Goal: Task Accomplishment & Management: Complete application form

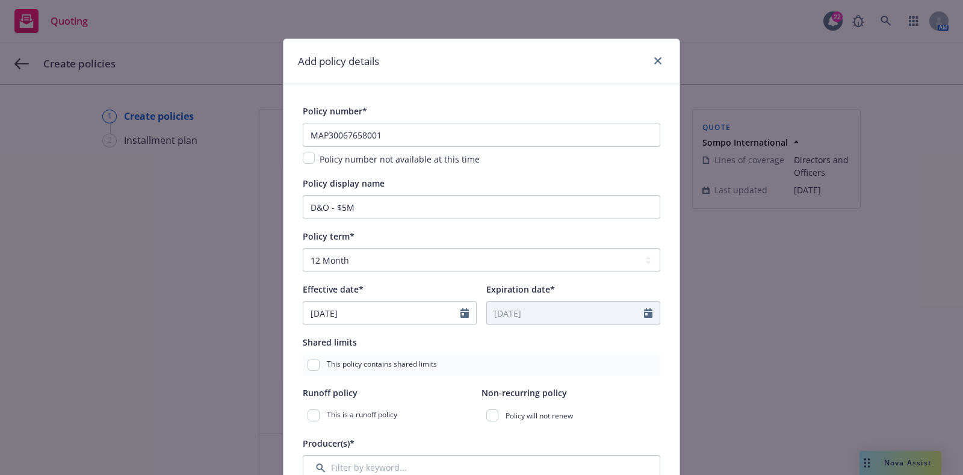
select select "12"
select select "DE"
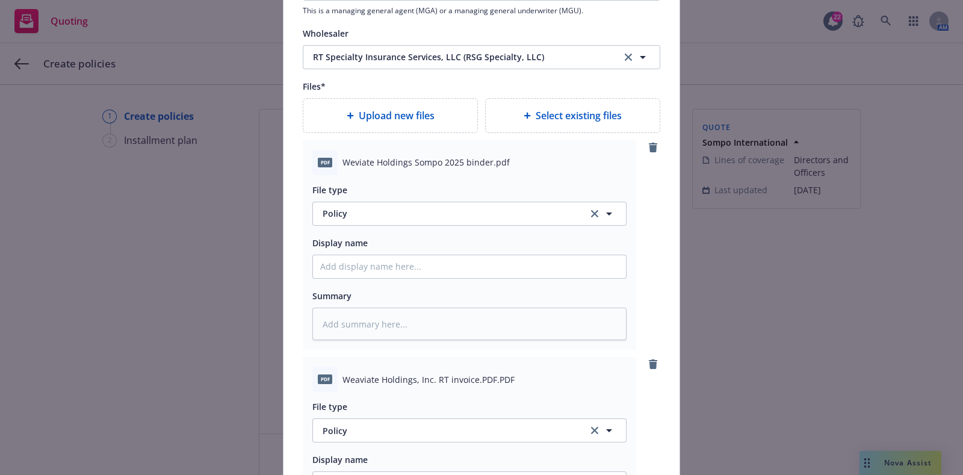
scroll to position [1401, 0]
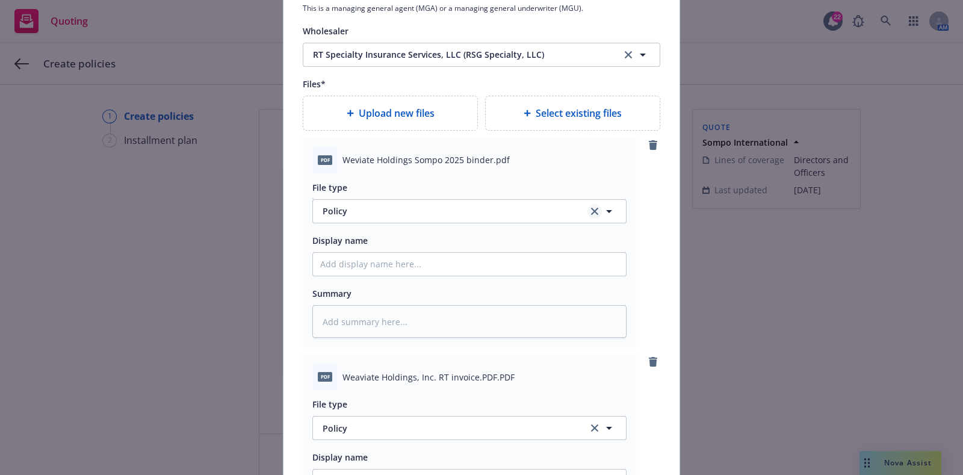
click at [591, 209] on icon "clear selection" at bounding box center [594, 211] width 7 height 7
type textarea "x"
click at [554, 209] on button "Select an option" at bounding box center [469, 211] width 314 height 24
type input "binder"
click at [533, 233] on div "Binder" at bounding box center [469, 245] width 313 height 32
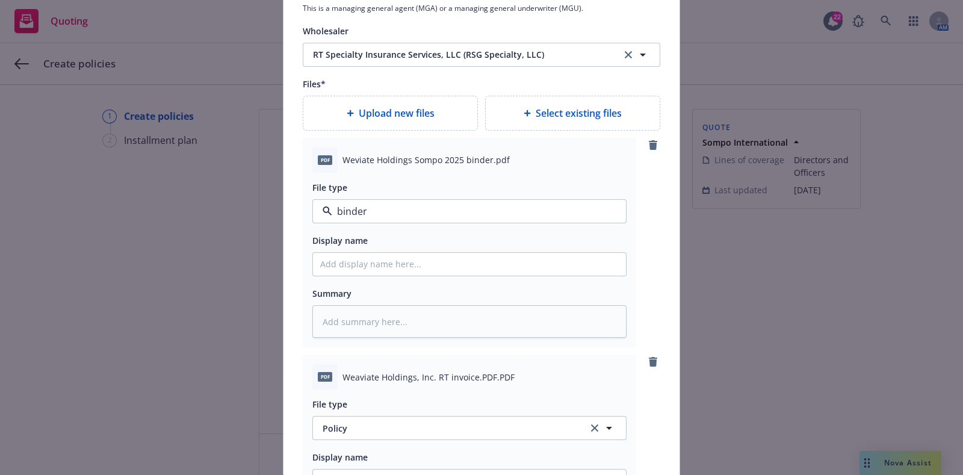
type textarea "x"
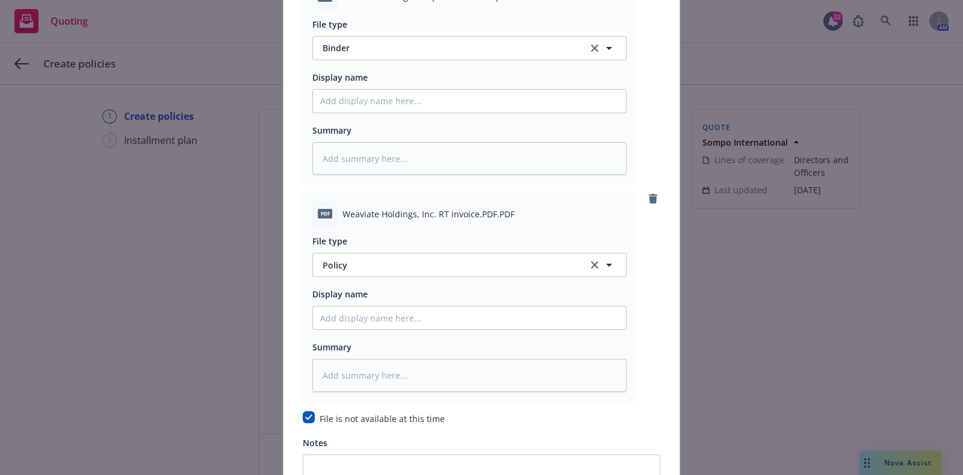
scroll to position [1566, 0]
click at [591, 262] on icon "clear selection" at bounding box center [594, 263] width 7 height 7
type textarea "x"
click at [507, 259] on button "Select an option" at bounding box center [469, 263] width 314 height 24
type input "invoice"
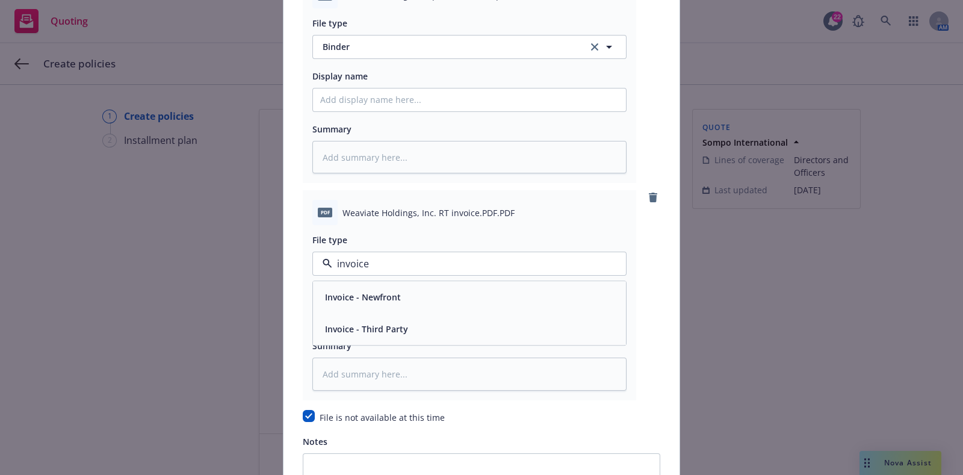
click at [466, 332] on div "Invoice - Third Party" at bounding box center [469, 329] width 298 height 17
type textarea "x"
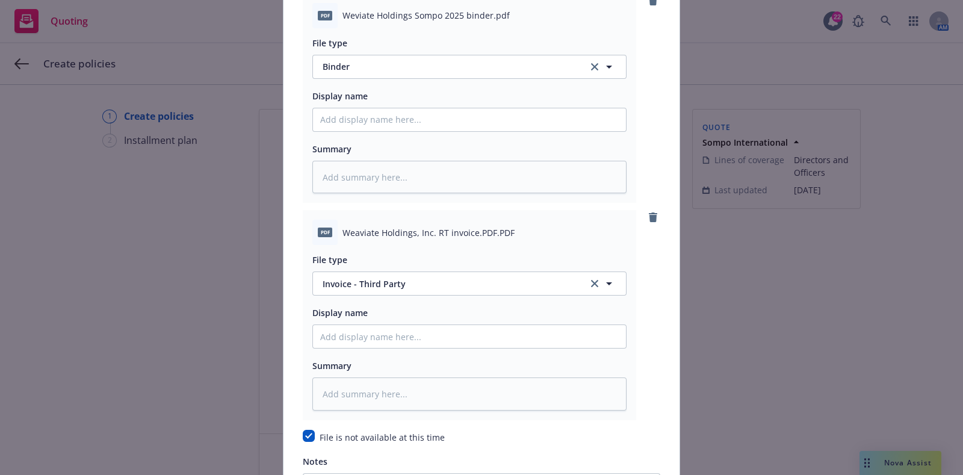
scroll to position [1544, 0]
click at [365, 123] on input "Policy display name" at bounding box center [469, 121] width 313 height 23
paste input "[EFF DATE] [POLICY TYPE] Binder/Confirmation of Coverage [COMPANY]"
type input "[EFF DATE] [POLICY TYPE] Binder/Confirmation of Coverage [COMPANY]"
type textarea "x"
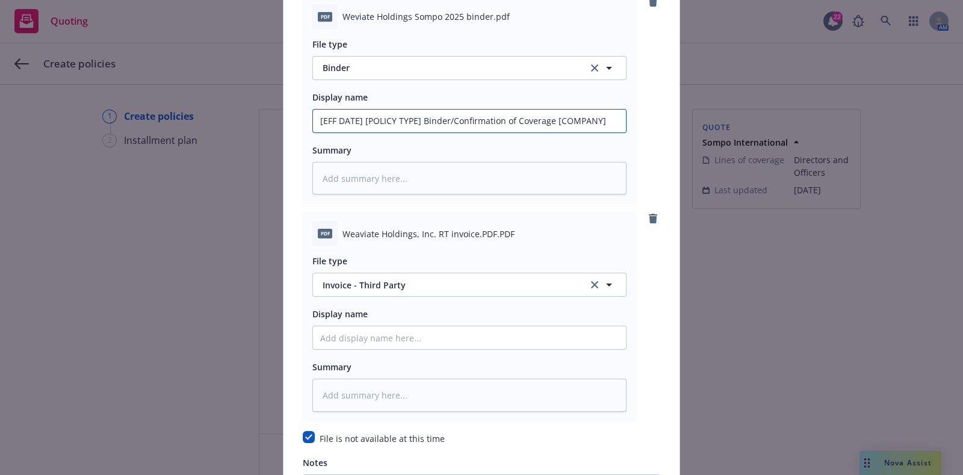
drag, startPoint x: 412, startPoint y: 116, endPoint x: 68, endPoint y: 119, distance: 344.2
click at [68, 119] on div "Add policy details Policy number* MAP30067658001 Policy number not available at…" at bounding box center [481, 237] width 963 height 475
type input "9 Binder/Confirmation of Coverage [COMPANY]"
type textarea "x"
type input "9/ Binder/Confirmation of Coverage [COMPANY]"
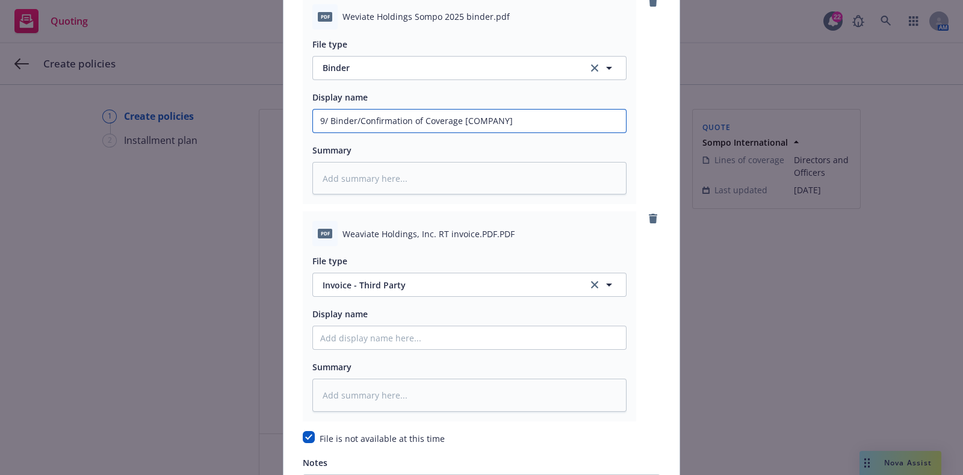
type textarea "x"
type input "9/1 Binder/Confirmation of Coverage [COMPANY]"
type textarea "x"
type input "9/1/ Binder/Confirmation of Coverage [COMPANY]"
type textarea "x"
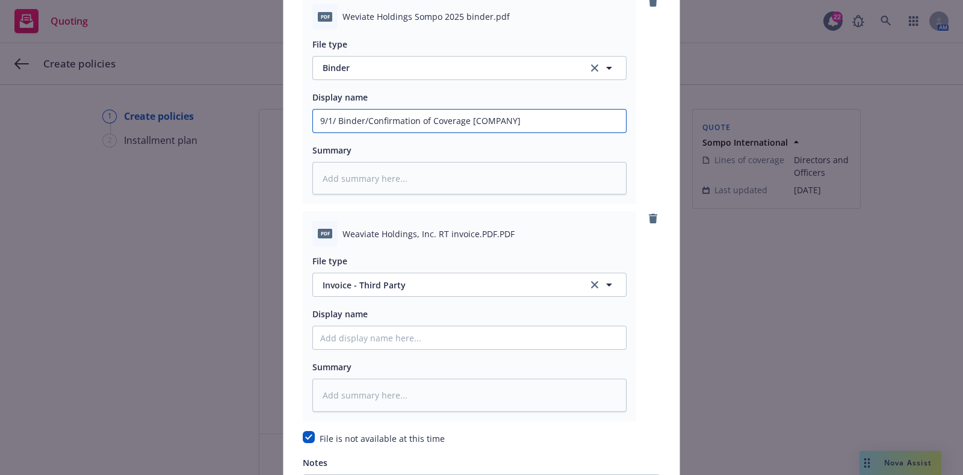
type input "9/1/2 Binder/Confirmation of Coverage [COMPANY]"
type textarea "x"
type input "[DATE] Binder/Confirmation of Coverage [COMPANY]"
type textarea "x"
type input "9/1/202 Binder/Confirmation of Coverage [COMPANY]"
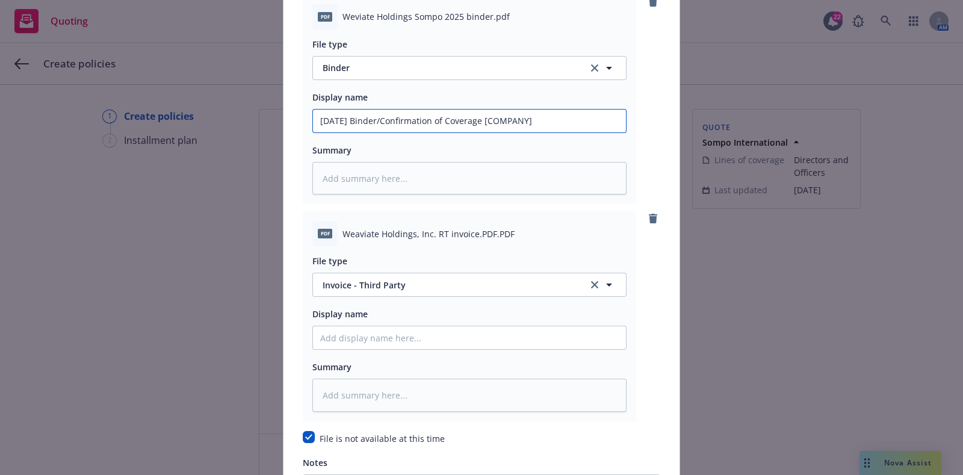
type textarea "x"
type input "[DATE] Binder/Confirmation of Coverage [COMPANY]"
type textarea "x"
type input "[DATE] Binder/Confirmation of Coverage [COMPANY]"
type textarea "x"
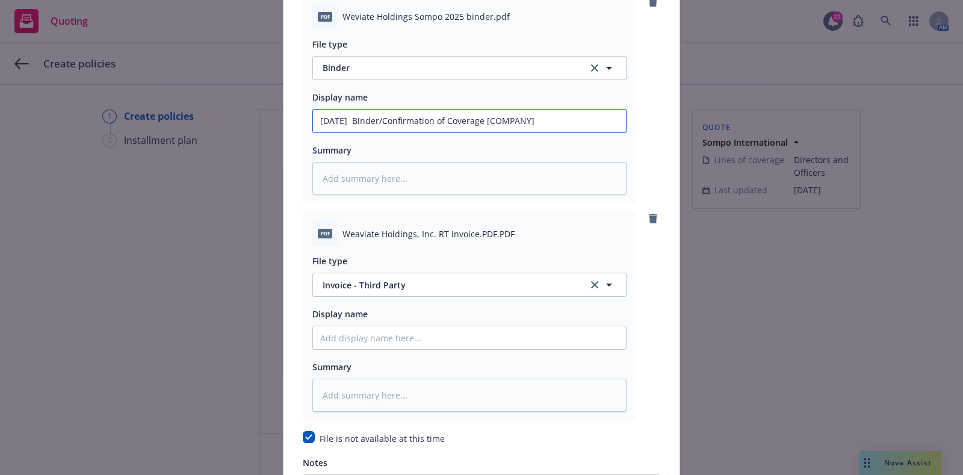
type input "[DATE] D Binder/Confirmation of Coverage [COMPANY]"
type textarea "x"
type input "[DATE] D& Binder/Confirmation of Coverage [COMPANY]"
type textarea "x"
type input "[DATE] D&& Binder/Confirmation of Coverage [COMPANY]"
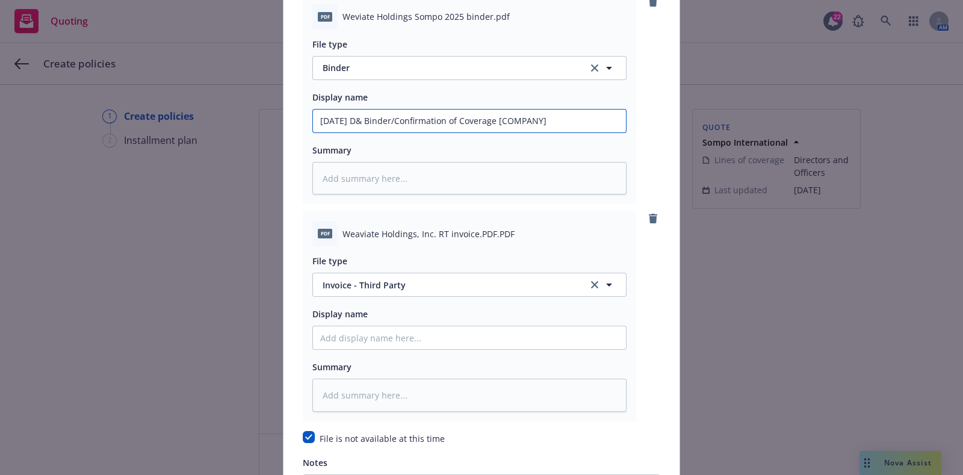
type textarea "x"
type input "[DATE] D&&O Binder/Confirmation of Coverage [COMPANY]"
type textarea "x"
drag, startPoint x: 587, startPoint y: 122, endPoint x: 406, endPoint y: 96, distance: 183.5
click at [406, 96] on div "Display name [DATE] D&&O Binder/Confirmation of Coverage [COMPANY]" at bounding box center [469, 111] width 314 height 43
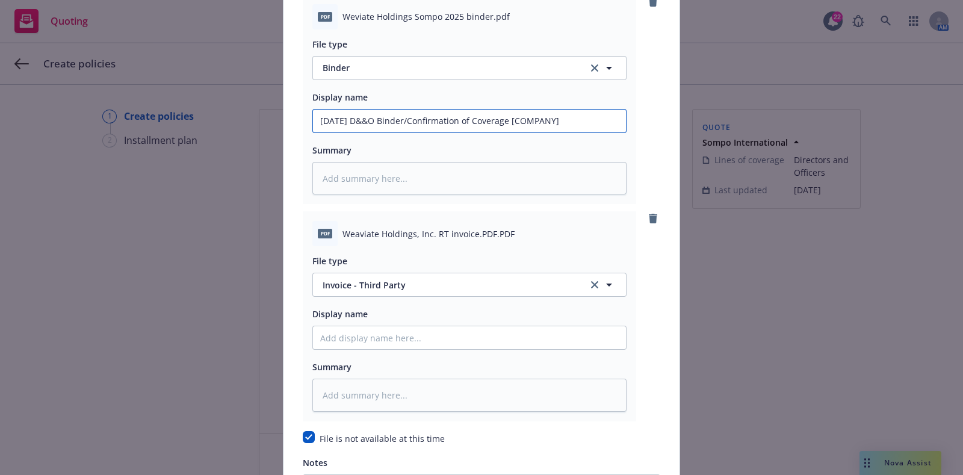
type input "[DATE] D&&O Binder"
type textarea "x"
type input "[DATE] D&&O Binder"
type textarea "x"
type input "[DATE] D&&O Binder S"
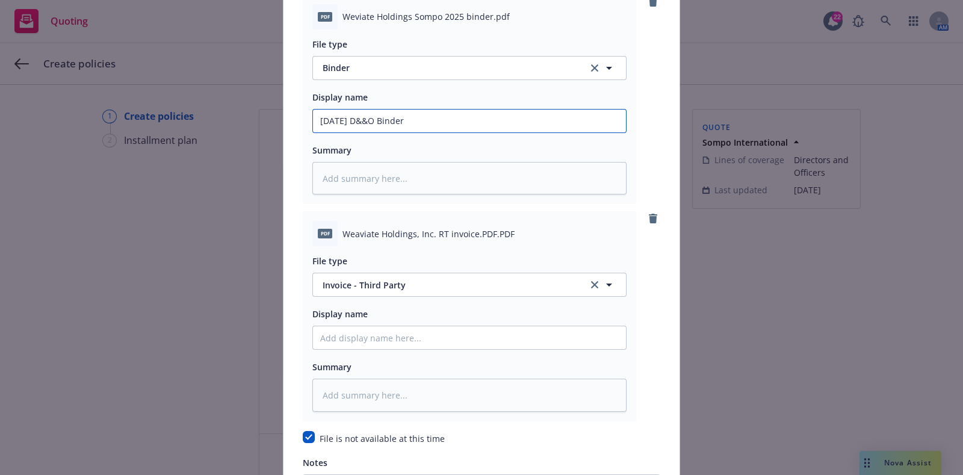
type textarea "x"
type input "[DATE] D&&O Binder So"
type textarea "x"
type input "[DATE] D&&O Binder Som"
type textarea "x"
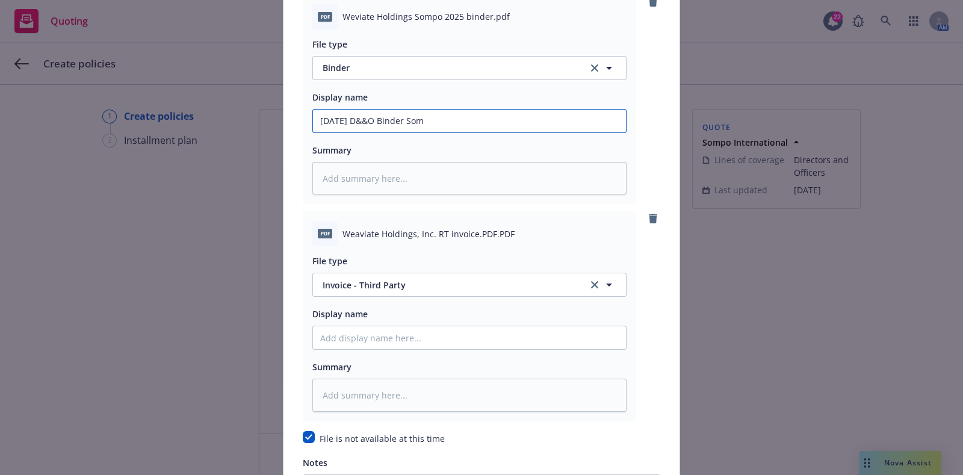
type input "[DATE] D&&O Binder Somp"
type textarea "x"
type input "[DATE] D&&O Binder Sompo"
type textarea "x"
type input "[DATE] D&&O Binder Sompo"
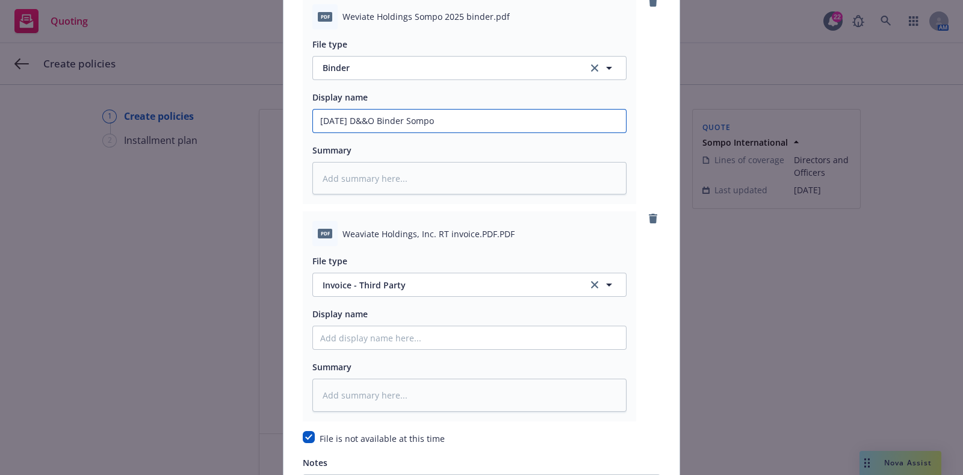
scroll to position [1660, 0]
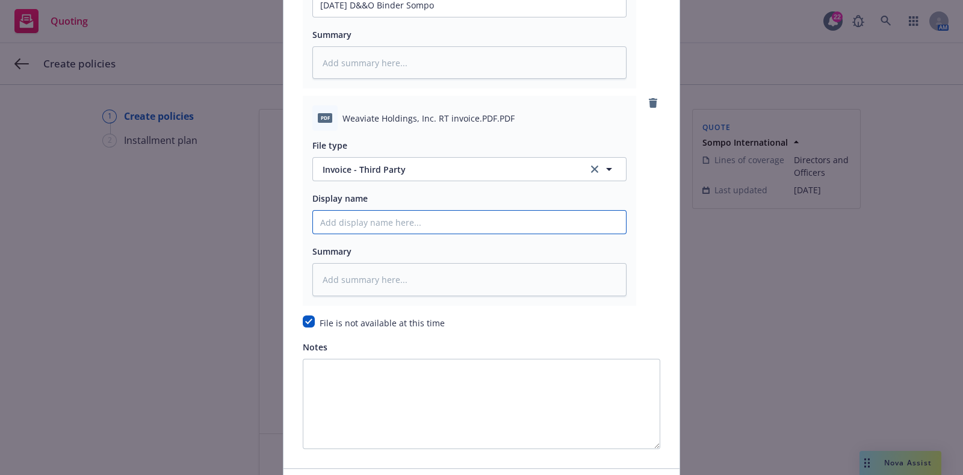
click at [387, 220] on input "Policy display name" at bounding box center [469, 222] width 313 height 23
paste input "[TERM] [POLICY TYPE] Invoice [COMPANY]"
type input "[TERM] [POLICY TYPE] Invoice [COMPANY]"
type textarea "x"
drag, startPoint x: 398, startPoint y: 219, endPoint x: 111, endPoint y: 235, distance: 288.1
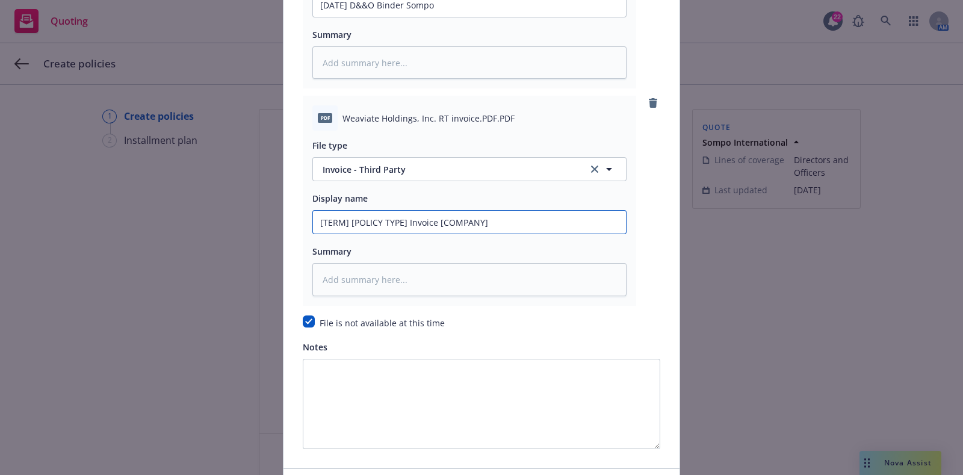
click at [111, 235] on div "Add policy details Policy number* MAP30067658001 Policy number not available at…" at bounding box center [481, 237] width 963 height 475
type input "2 Invoice [COMPANY]"
type textarea "x"
type input "20 Invoice [COMPANY]"
type textarea "x"
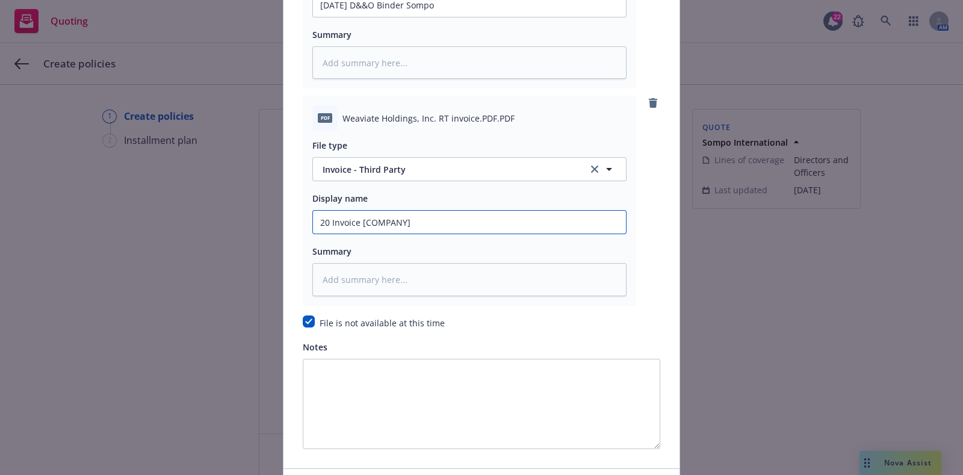
type input "202 Invoice [COMPANY]"
type textarea "x"
type input "2025 Invoice [COMPANY]"
type textarea "x"
type input "2025 Invoice [COMPANY]"
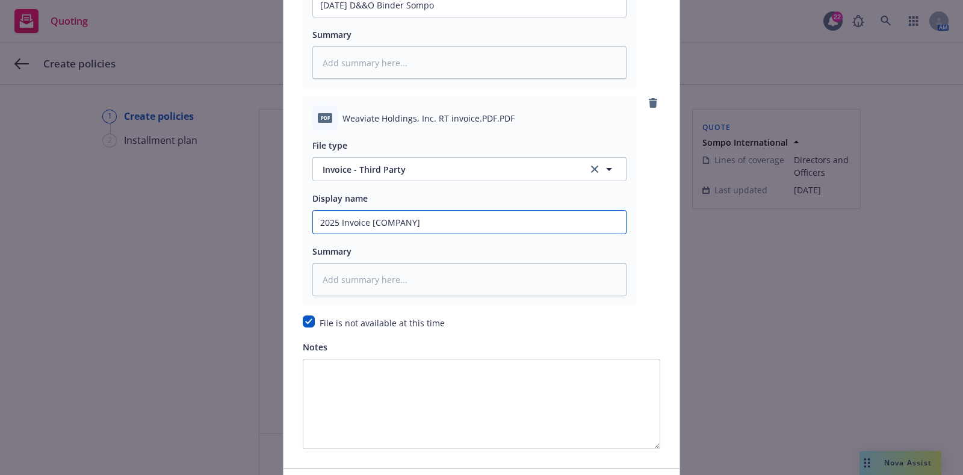
type textarea "x"
type input "2025 - Invoice [COMPANY]"
type textarea "x"
type input "2025 - Invoice [COMPANY]"
type textarea "x"
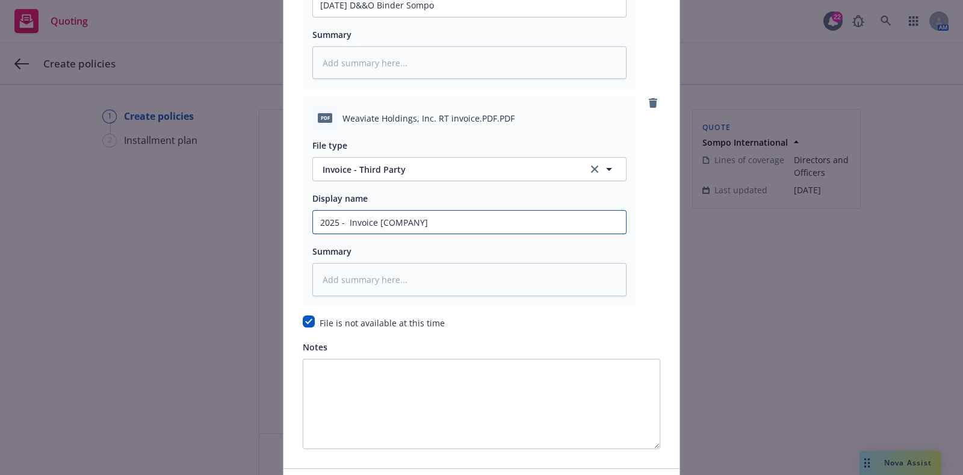
type input "2025 - 2 Invoice [COMPANY]"
type textarea "x"
type input "2025 - 20 Invoice [COMPANY]"
type textarea "x"
type input "2025 - 202 Invoice [COMPANY]"
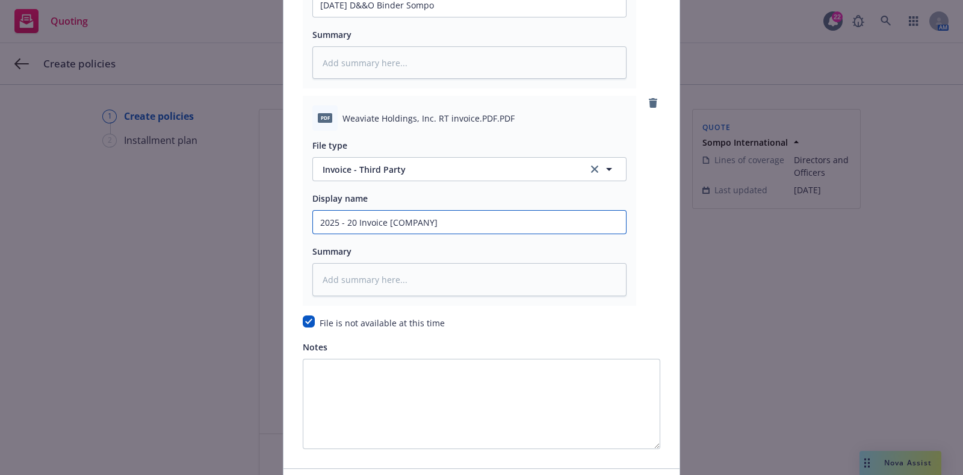
type textarea "x"
type input "[DATE] - [DATE] Invoice [COMPANY]"
type textarea "x"
type input "[DATE] - [DATE] Invoice [COMPANY]"
type textarea "x"
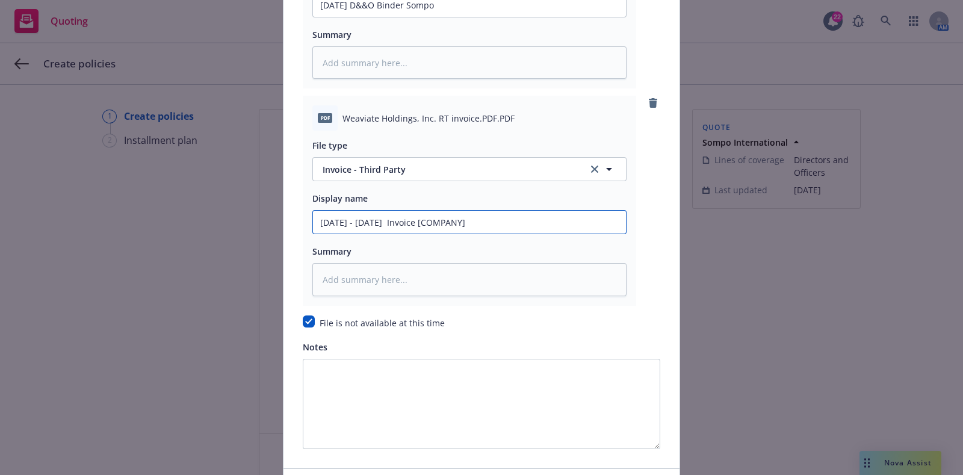
type input "[DATE] - [DATE] D Invoice [COMPANY]"
type textarea "x"
type input "[DATE] - [DATE] D& Invoice [COMPANY]"
type textarea "x"
type input "[DATE] - [DATE] D&O Invoice [COMPANY]"
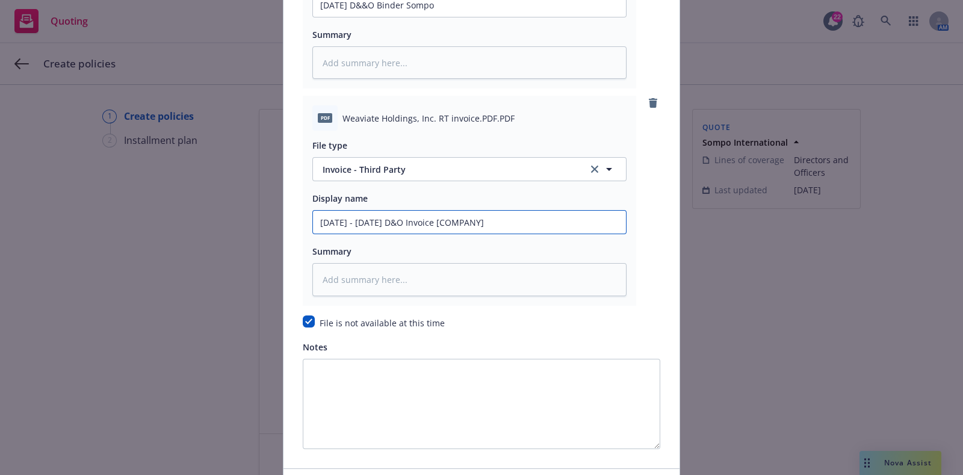
type textarea "x"
drag, startPoint x: 542, startPoint y: 215, endPoint x: 418, endPoint y: 227, distance: 125.1
click at [418, 227] on input "[DATE] - [DATE] D&O Invoice [COMPANY]" at bounding box center [469, 222] width 313 height 23
type input "[DATE] - [DATE] D&O Invoice ["
type textarea "x"
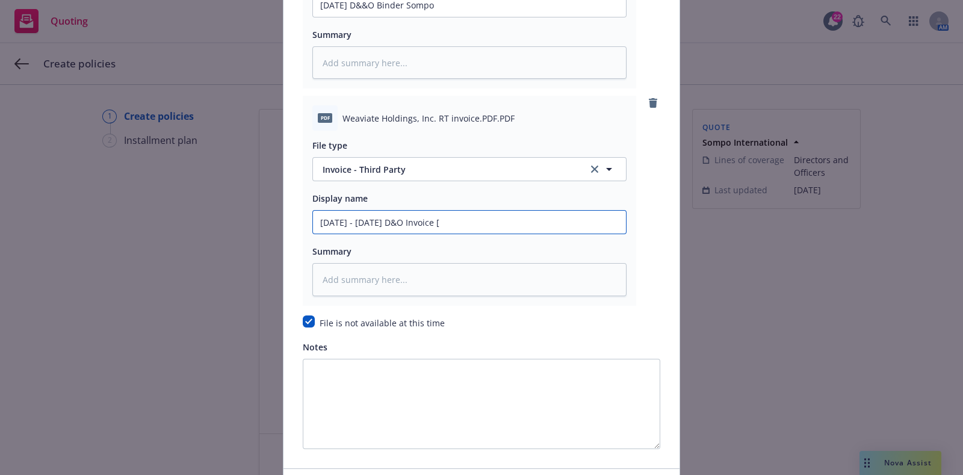
type input "[DATE] - [DATE] D&O Invoice"
type textarea "x"
type input "[DATE] - [DATE] D&O Invoice R"
type textarea "x"
type input "[DATE] - [DATE] D&O Invoice RT"
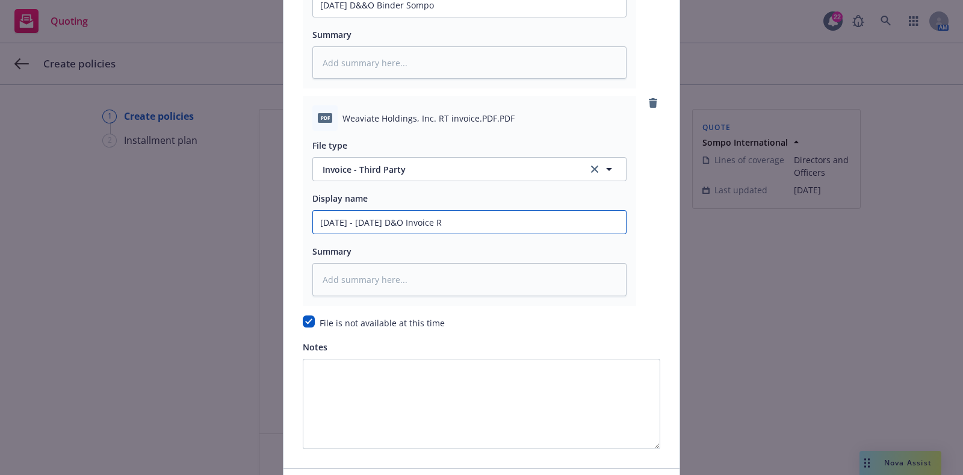
type textarea "x"
type input "[DATE] - [DATE] D&O Invoice RT"
type textarea "x"
type input "[DATE] - [DATE] D&O Invoice RT S"
type textarea "x"
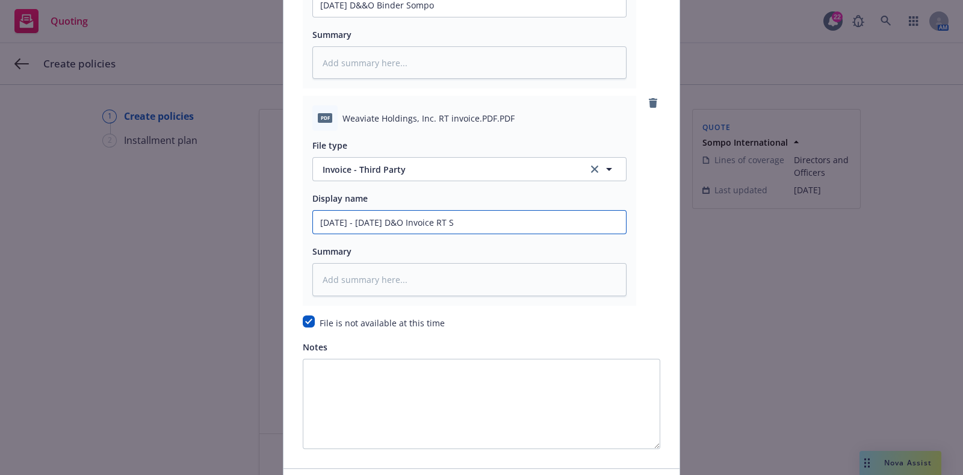
type input "[DATE] - [DATE] D&O Invoice RT Sp"
type textarea "x"
type input "[DATE] - [DATE] D&O Invoice RT Spe"
type textarea "x"
type input "[DATE] - [DATE] D&O Invoice RT Spec"
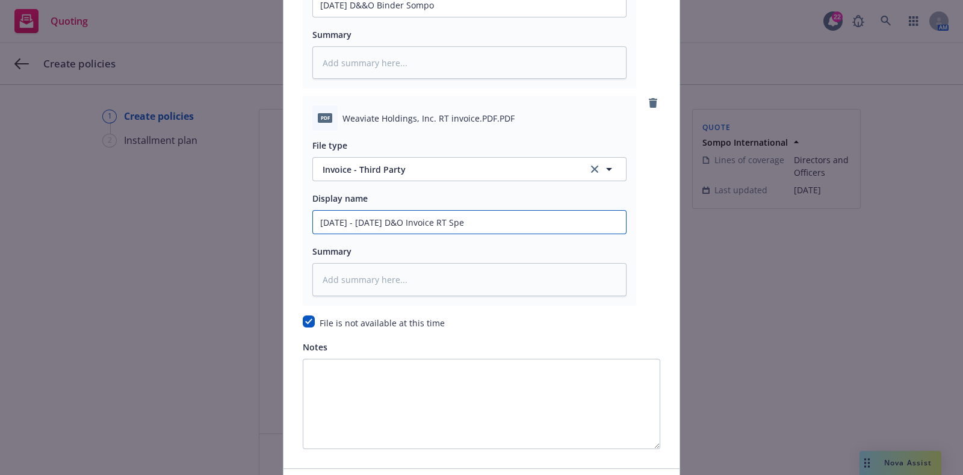
type textarea "x"
type input "[DATE] - [DATE] D&O Invoice RT Speci"
type textarea "x"
type input "[DATE] - [DATE] D&O Invoice RT Specia"
type textarea "x"
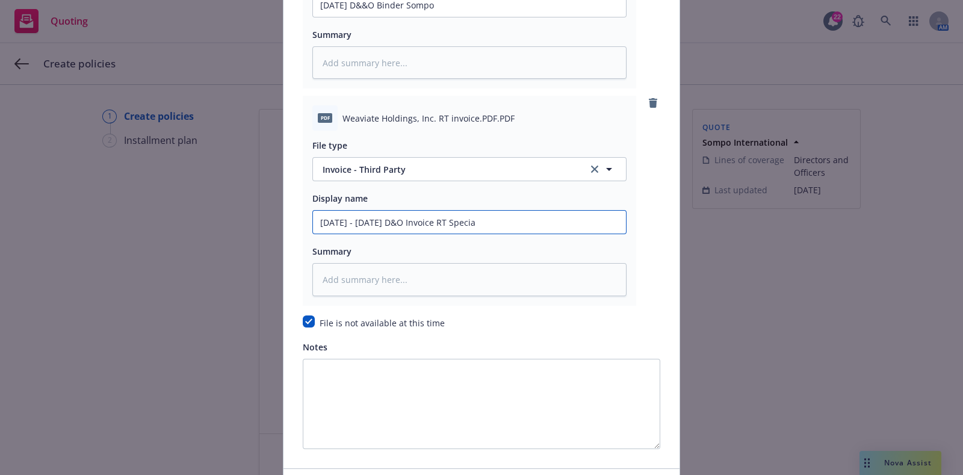
type input "[DATE] - [DATE] D&O Invoice RT Special"
type textarea "x"
type input "[DATE] - [DATE] D&O Invoice RT Specialt"
type textarea "x"
type input "[DATE] - [DATE] D&O Invoice RT Specialty"
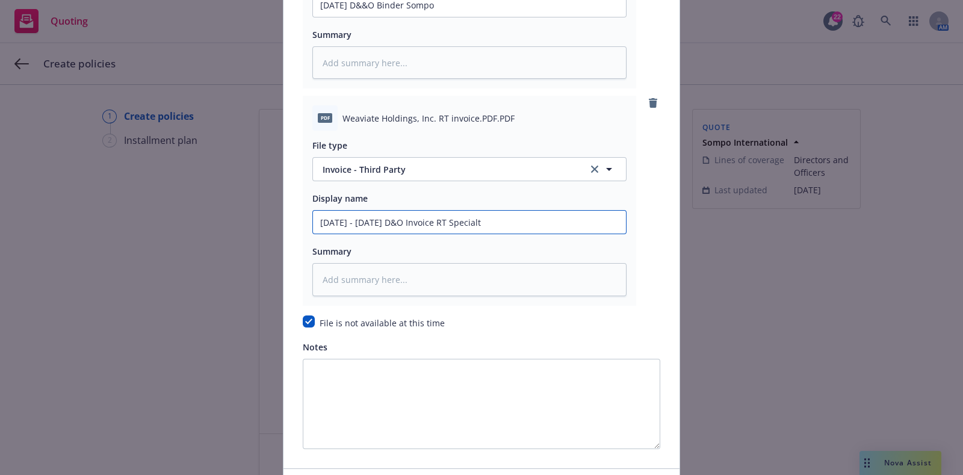
type textarea "x"
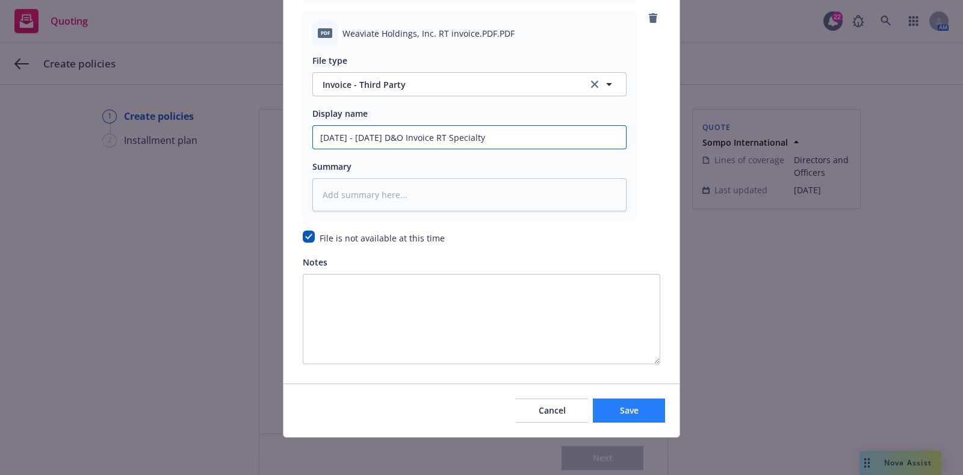
type input "[DATE] - [DATE] D&O Invoice RT Specialty"
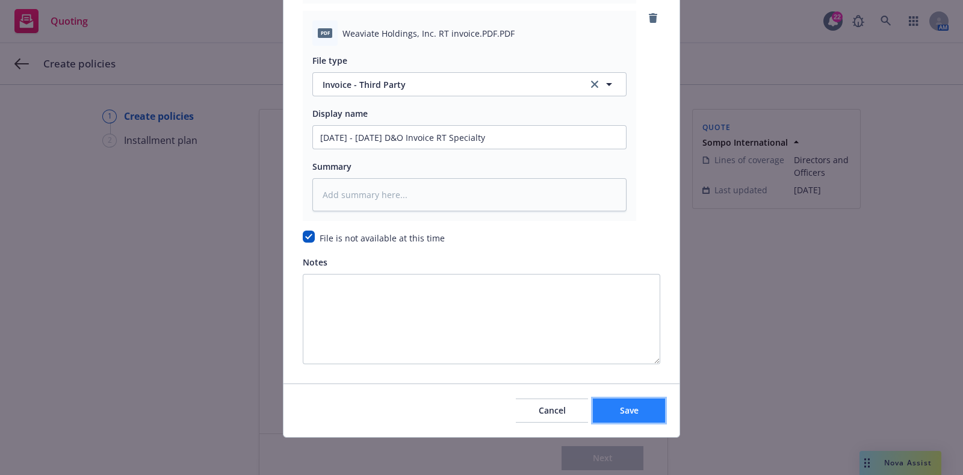
click at [608, 411] on button "Save" at bounding box center [629, 410] width 72 height 24
type textarea "x"
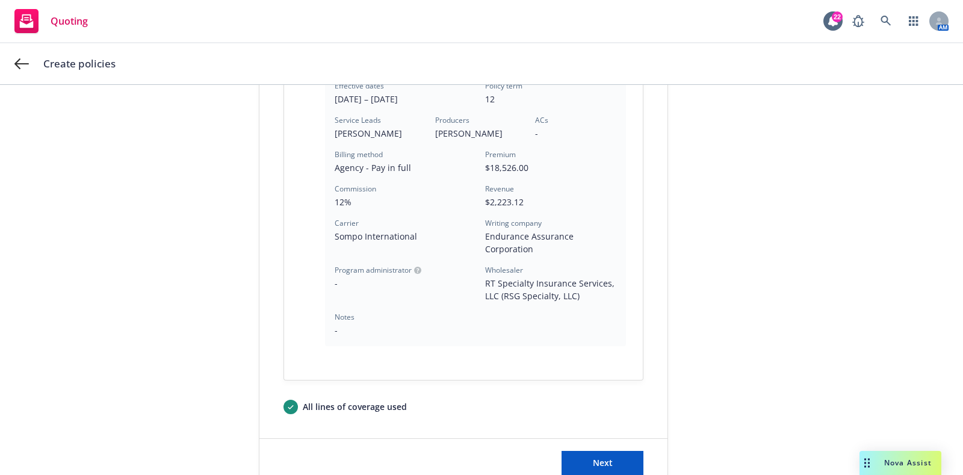
scroll to position [381, 0]
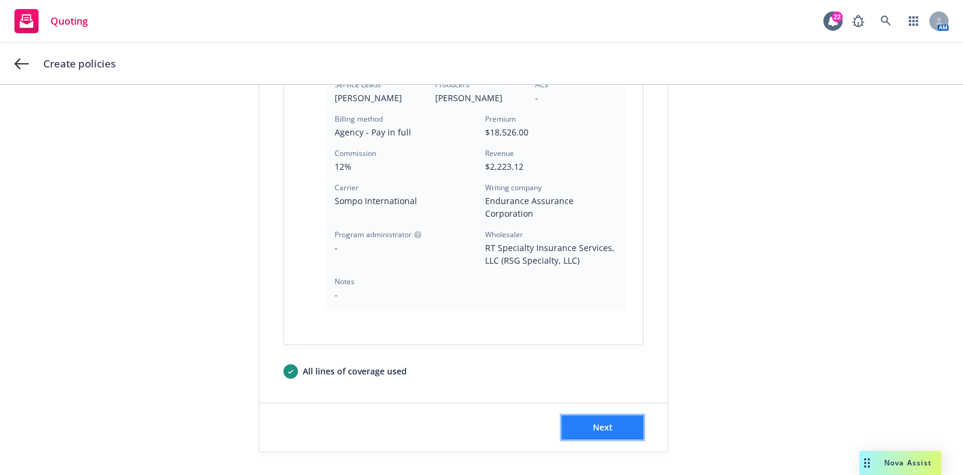
click at [603, 434] on button "Next" at bounding box center [602, 427] width 82 height 24
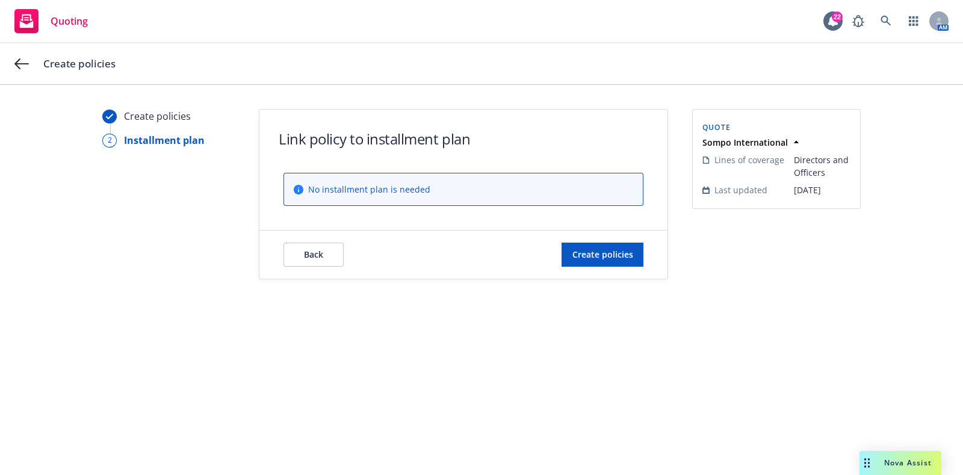
scroll to position [0, 0]
click at [564, 247] on button "Create policies" at bounding box center [602, 254] width 82 height 24
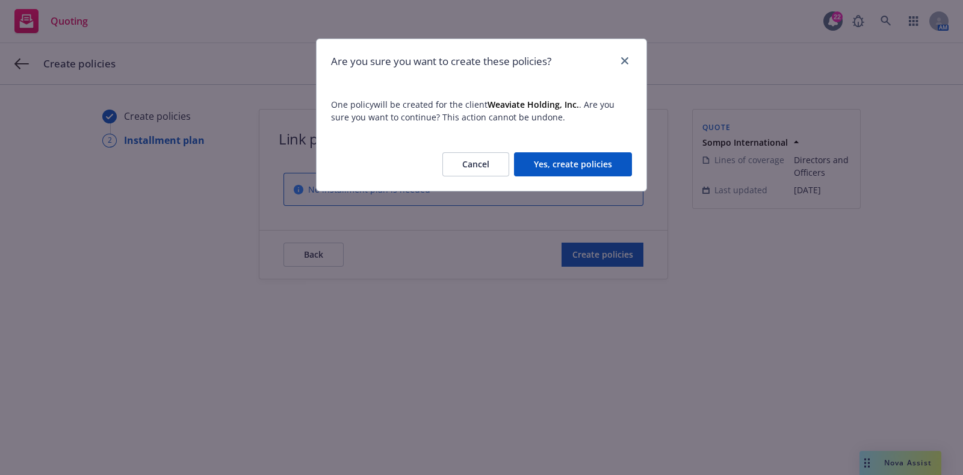
click at [557, 165] on button "Yes, create policies" at bounding box center [573, 164] width 118 height 24
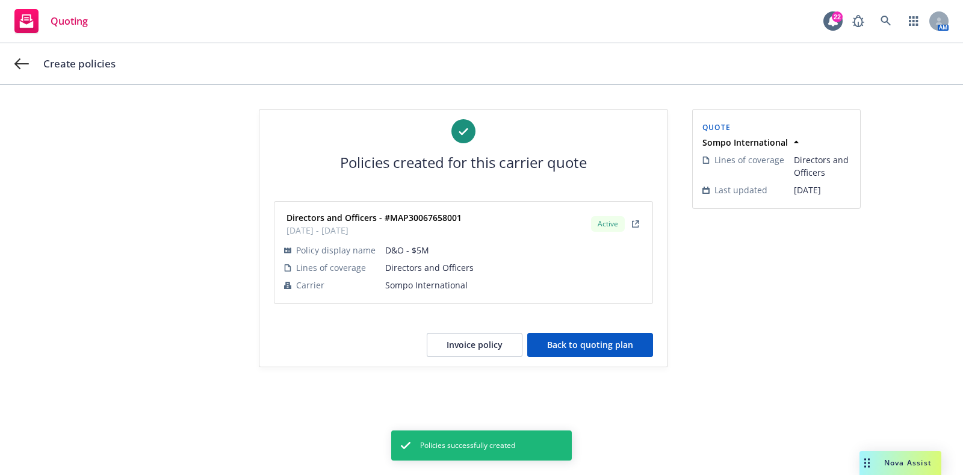
click at [535, 338] on button "Back to quoting plan" at bounding box center [590, 345] width 126 height 24
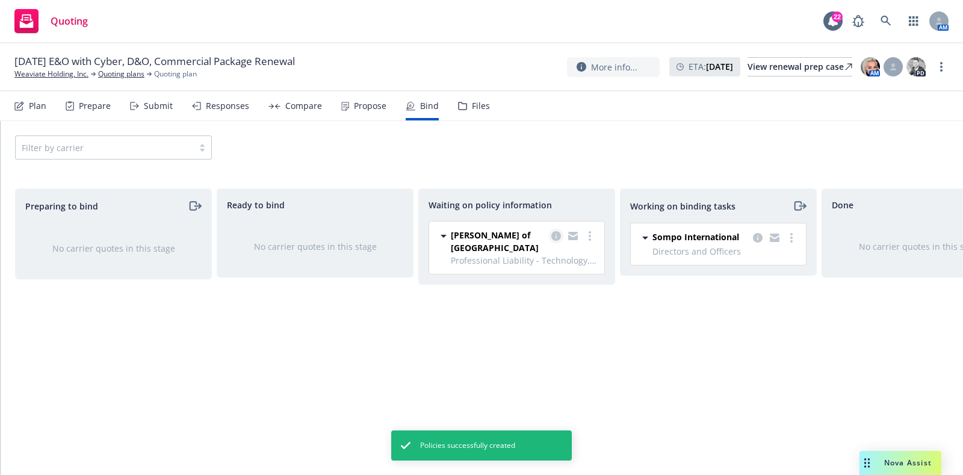
click at [558, 235] on icon "copy logging email" at bounding box center [556, 236] width 10 height 10
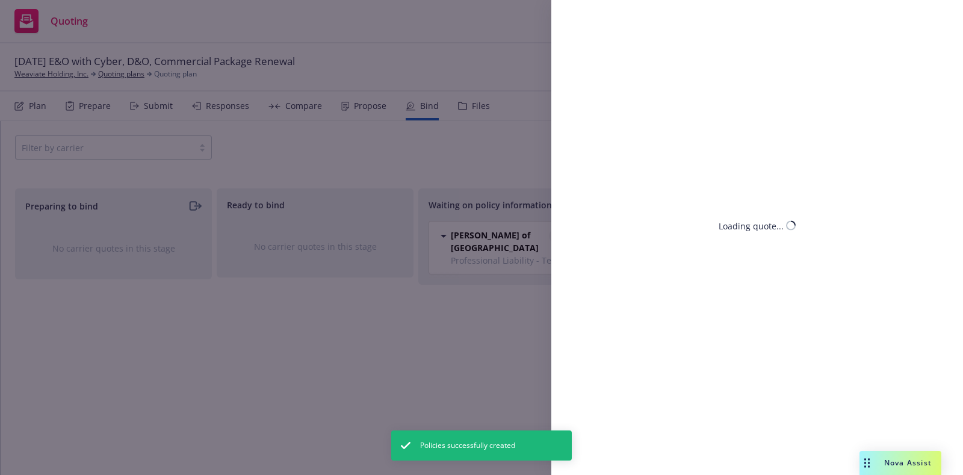
select select "DE"
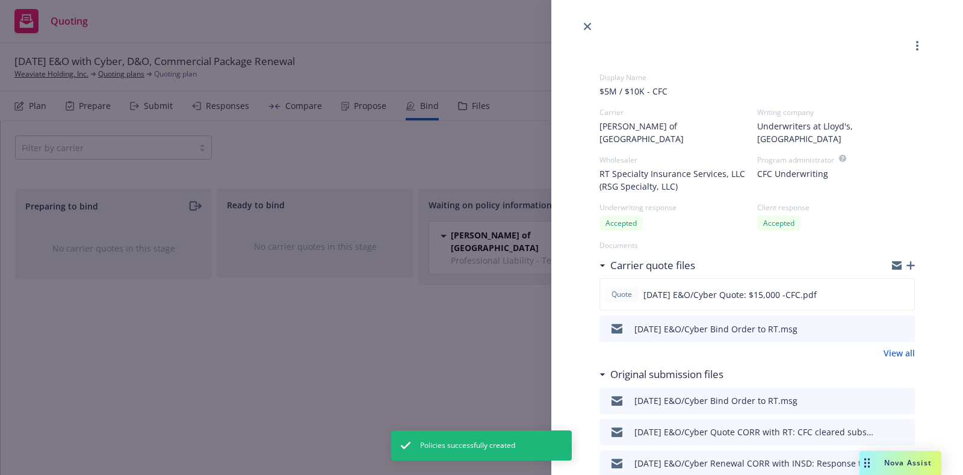
click at [540, 137] on div "Display Name $5M / $10K - CFC Carrier [PERSON_NAME] of London Writing company U…" at bounding box center [481, 237] width 963 height 475
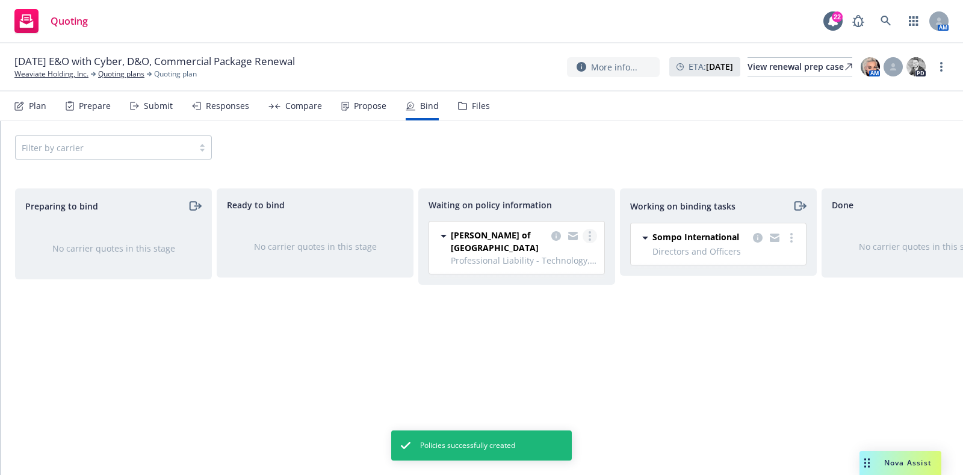
click at [588, 231] on icon "more" at bounding box center [589, 236] width 2 height 10
click at [578, 260] on link "Create policies" at bounding box center [542, 260] width 109 height 24
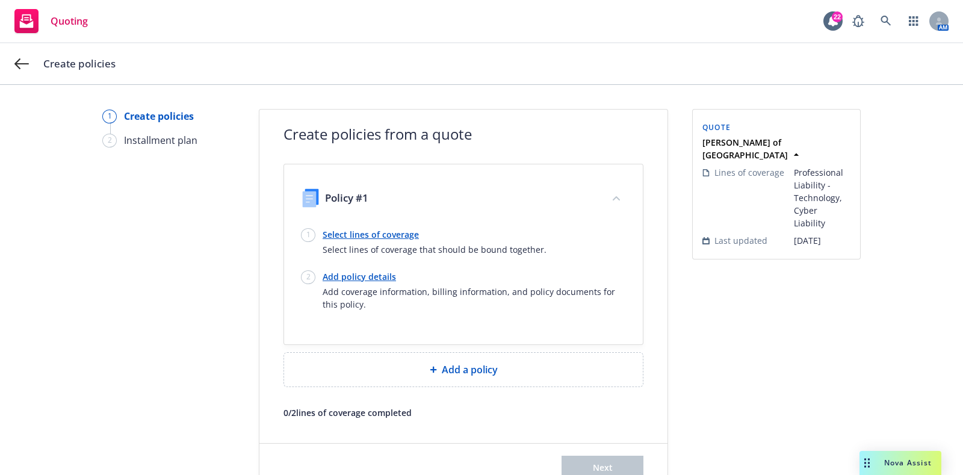
click at [382, 236] on link "Select lines of coverage" at bounding box center [434, 234] width 224 height 13
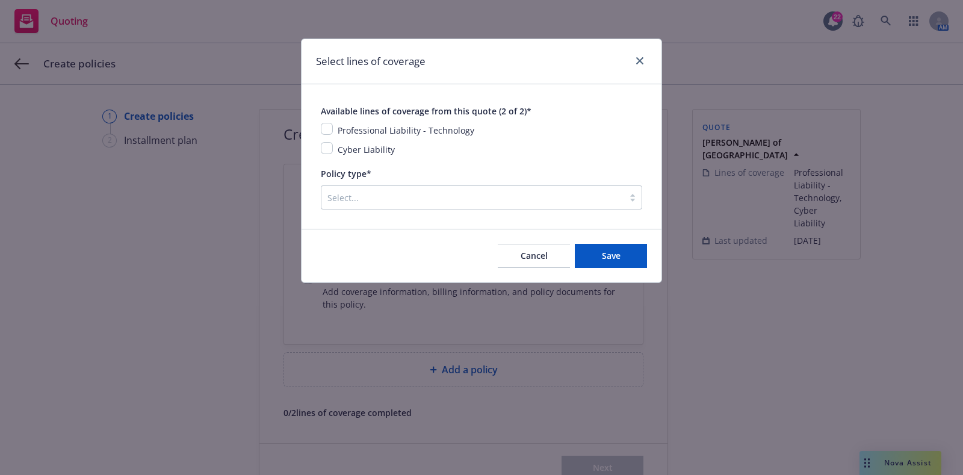
click at [388, 134] on span "Professional Liability - Technology" at bounding box center [406, 130] width 137 height 11
click at [380, 150] on span "Cyber Liability" at bounding box center [366, 149] width 57 height 11
click at [324, 142] on input "checkbox" at bounding box center [327, 148] width 12 height 12
checkbox input "true"
click at [324, 126] on input "checkbox" at bounding box center [327, 129] width 12 height 12
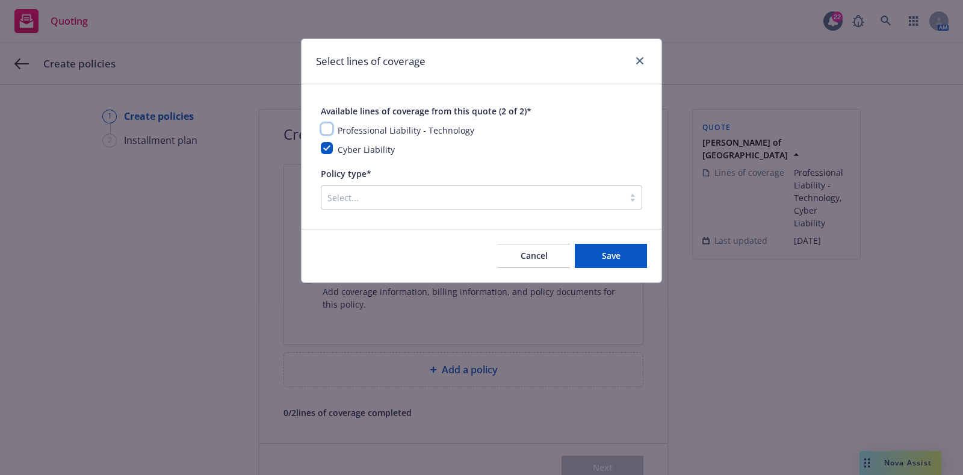
checkbox input "true"
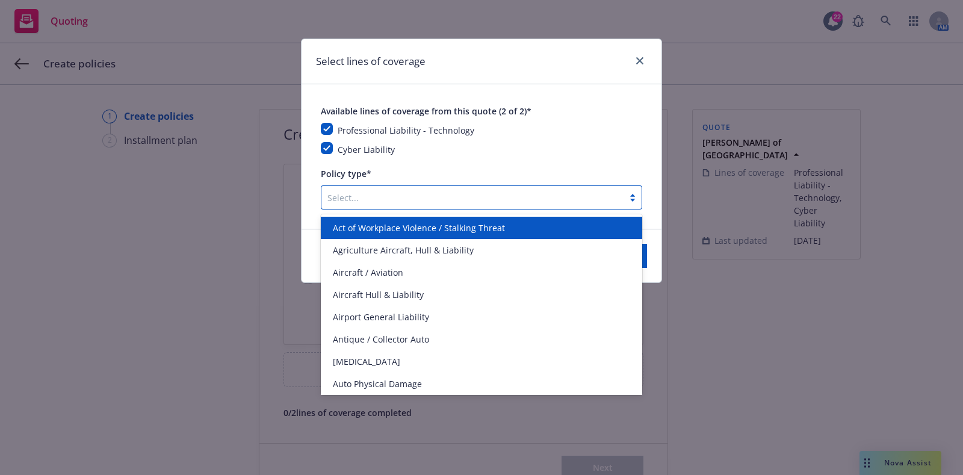
click at [378, 199] on div at bounding box center [472, 197] width 290 height 14
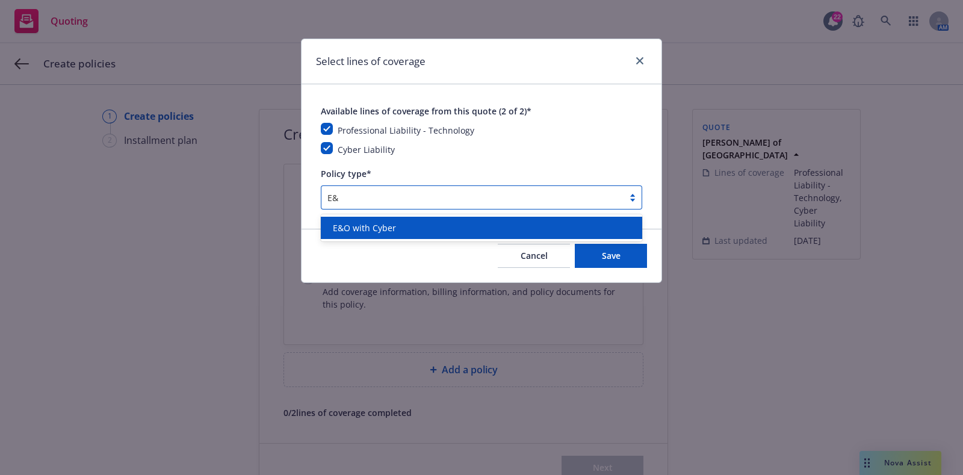
type input "E&O"
click at [377, 226] on span "E&O with Cyber" at bounding box center [364, 227] width 63 height 13
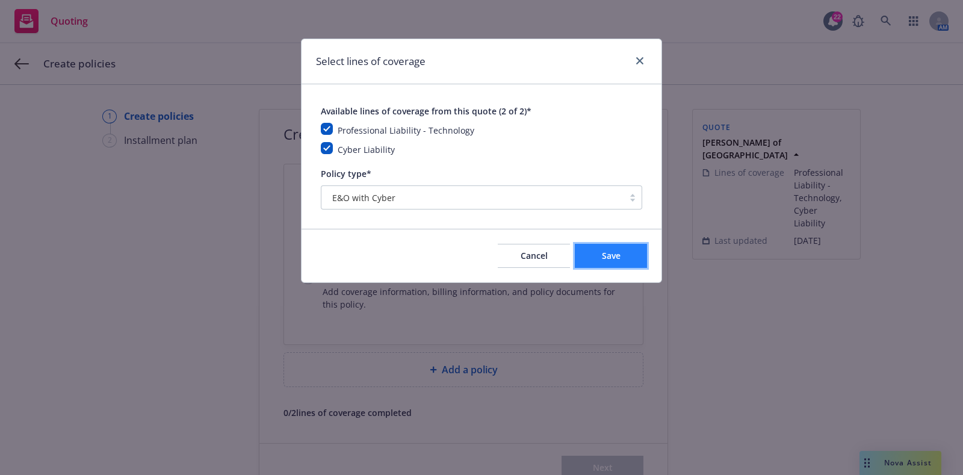
click at [591, 260] on button "Save" at bounding box center [611, 256] width 72 height 24
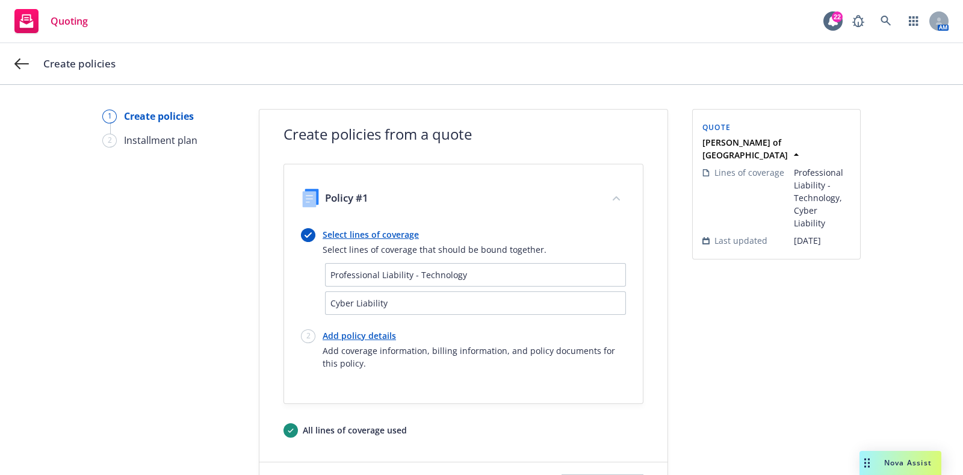
click at [365, 337] on link "Add policy details" at bounding box center [473, 335] width 303 height 13
select select "12"
select select "DE"
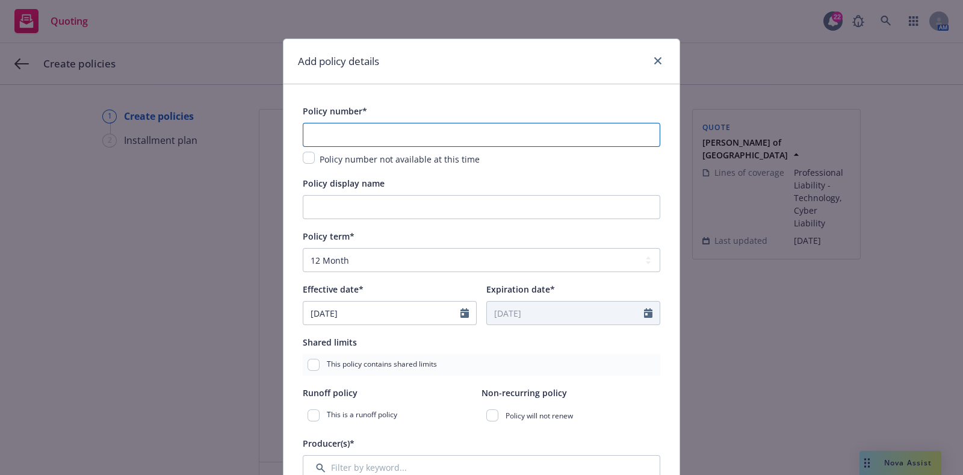
click at [340, 134] on input "text" at bounding box center [481, 135] width 357 height 24
paste input "ESO0240490437"
type input "ESO0240490437"
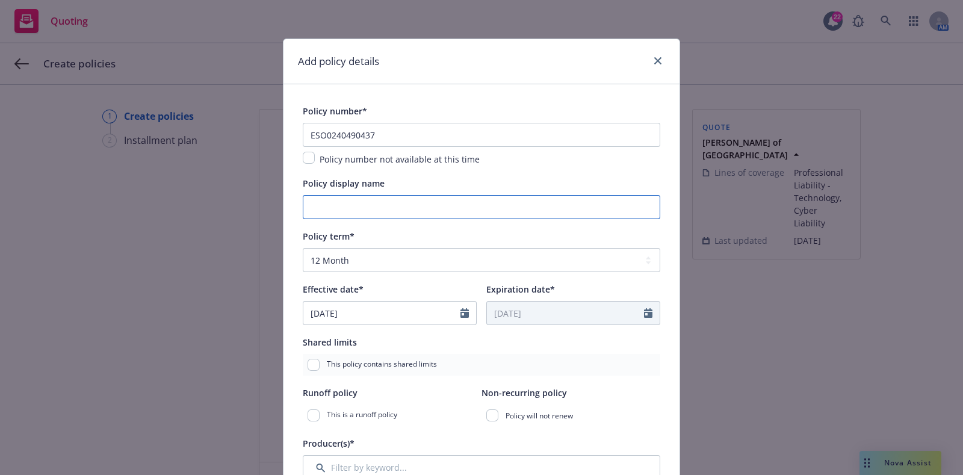
click at [343, 208] on input "Policy display name" at bounding box center [481, 207] width 357 height 24
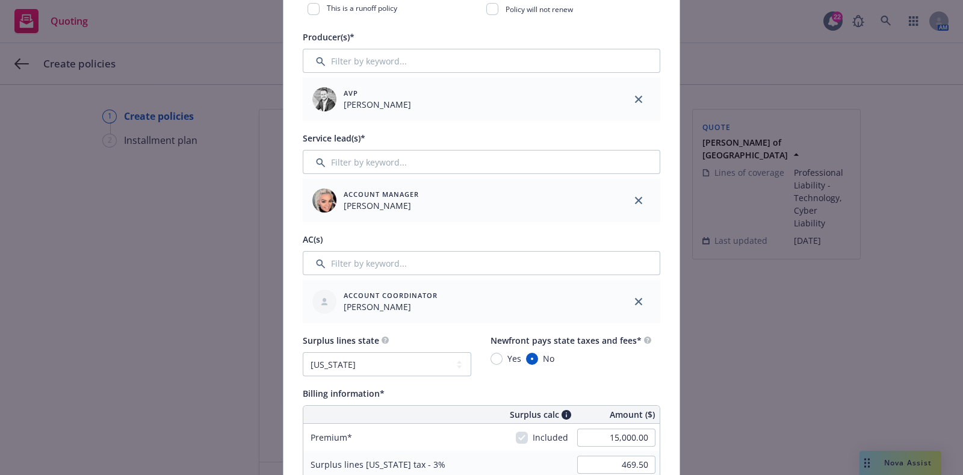
scroll to position [594, 0]
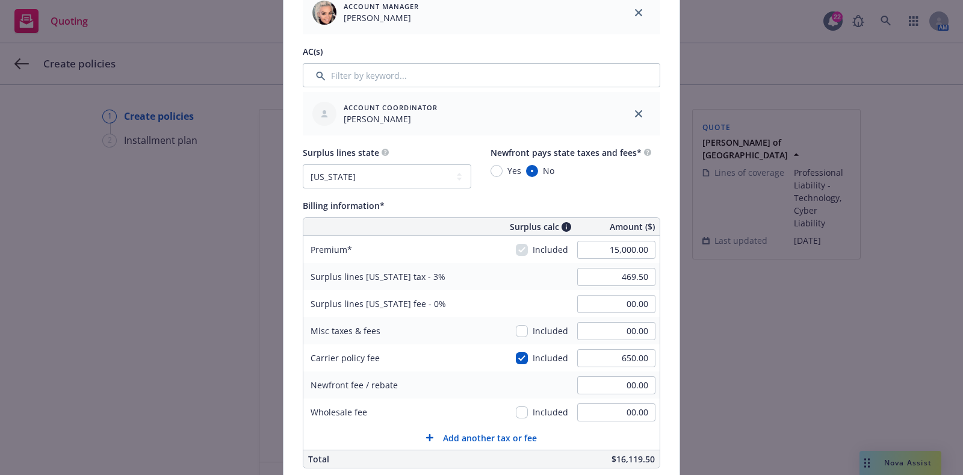
type input "$5M / $10k"
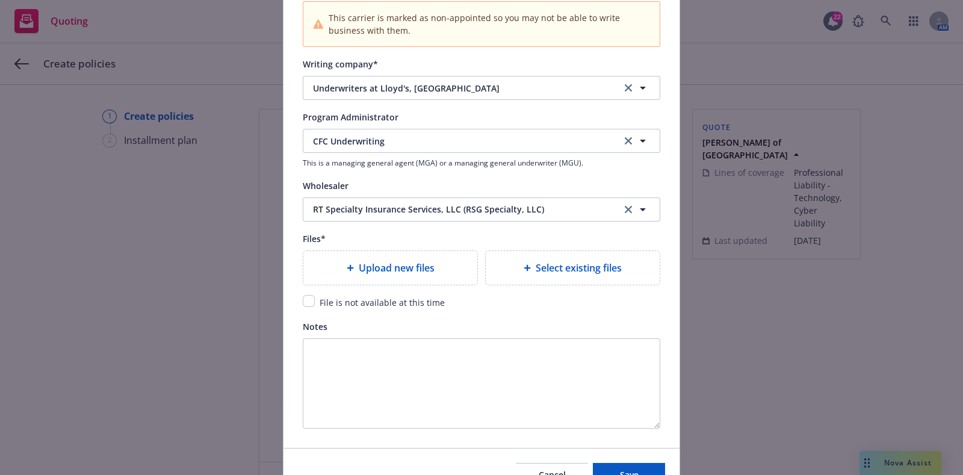
scroll to position [1306, 0]
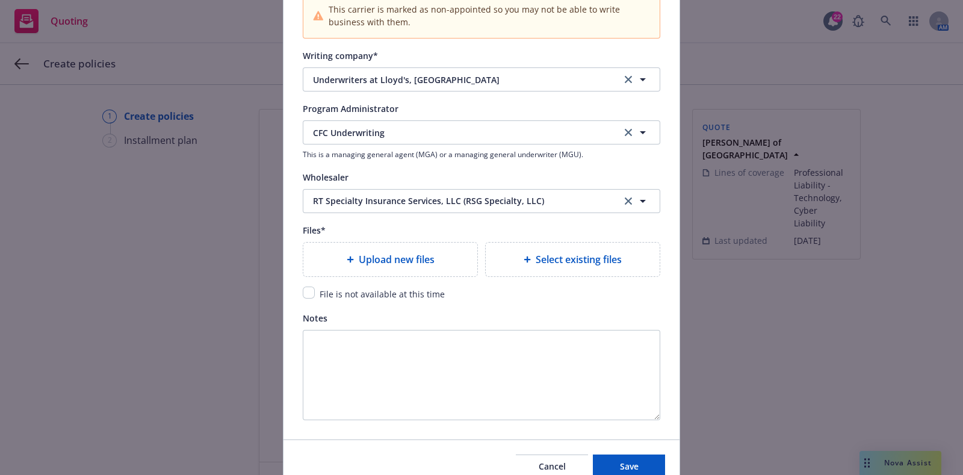
click at [424, 253] on span "Upload new files" at bounding box center [397, 259] width 76 height 14
click at [415, 262] on span "Upload new files" at bounding box center [397, 259] width 76 height 14
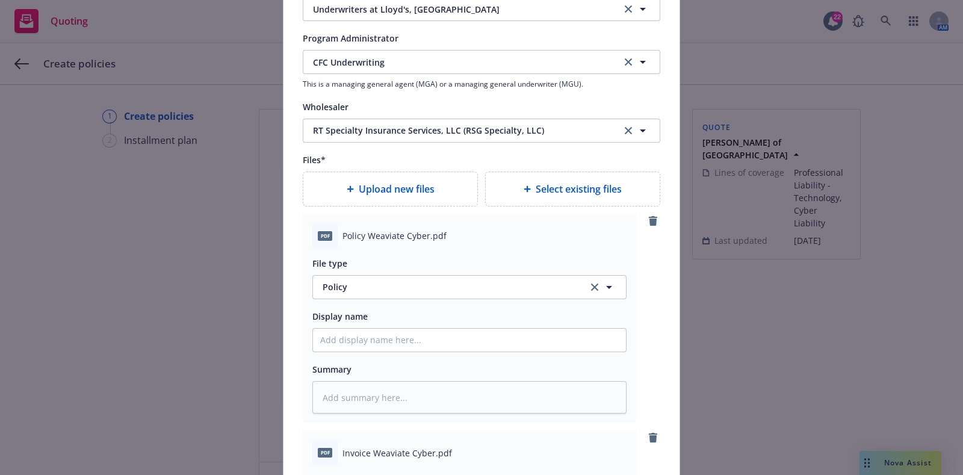
scroll to position [1452, 0]
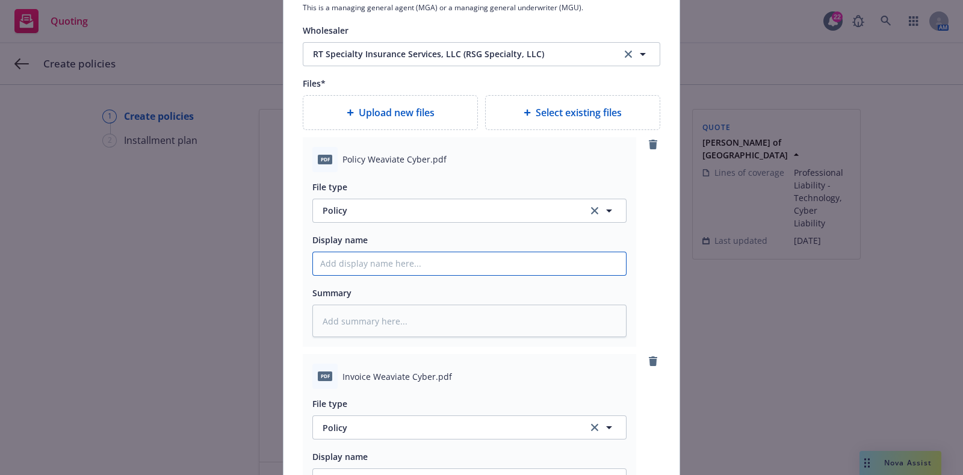
click at [376, 260] on input "Policy display name" at bounding box center [469, 263] width 313 height 23
paste input "[TERM YR's] [POLICY TYPE] Policy [COMPANY]"
type textarea "x"
type input "[TERM YR's] [POLICY TYPE] Policy [COMPANY]"
drag, startPoint x: 418, startPoint y: 262, endPoint x: 156, endPoint y: 283, distance: 262.6
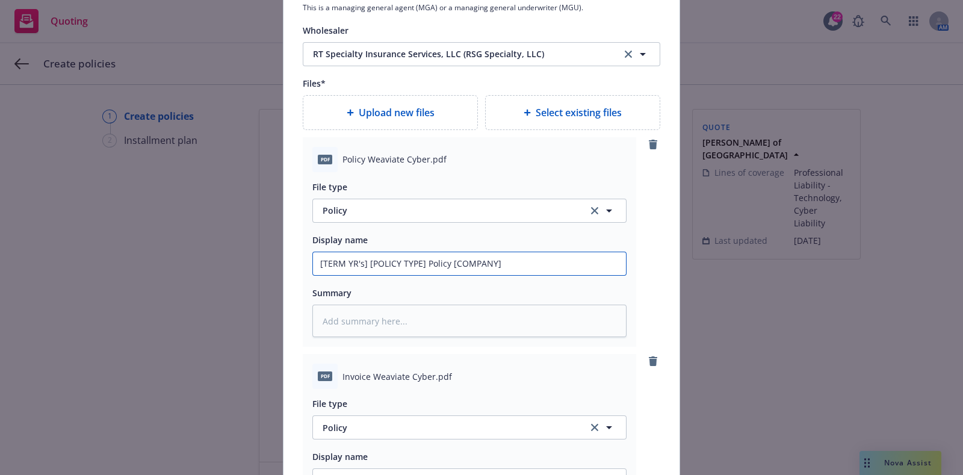
click at [156, 283] on div "Add policy details Policy number* ESO0240490437 Policy number not available at …" at bounding box center [481, 237] width 963 height 475
type textarea "x"
type input "20 Policy [COMPANY]"
type textarea "x"
type input "202 Policy [COMPANY]"
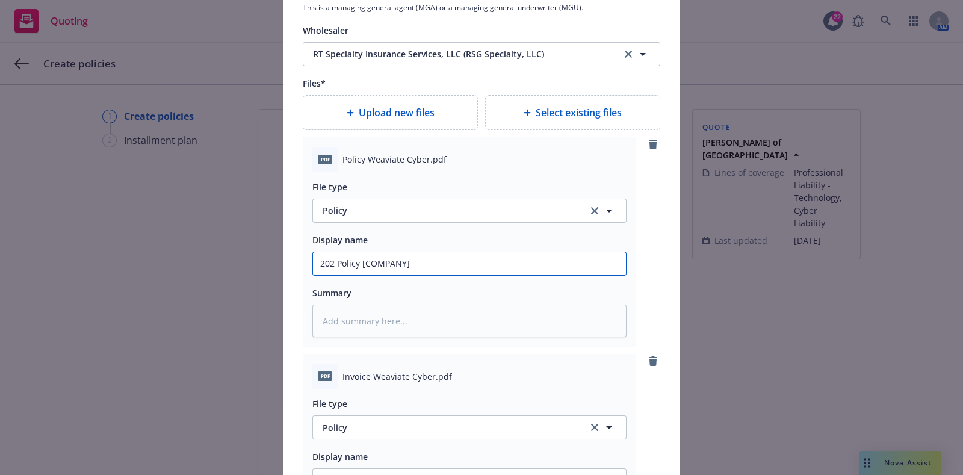
type textarea "x"
type input "2025 Policy [COMPANY]"
type textarea "x"
type input "2025 - Policy [COMPANY]"
type textarea "x"
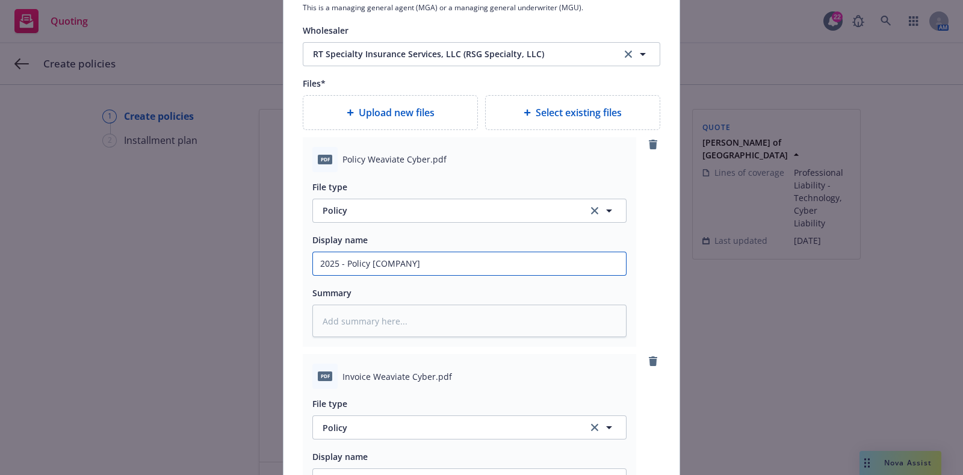
type input "2025 - Policy [COMPANY]"
type textarea "x"
type input "2025 - 2 Policy [COMPANY]"
type textarea "x"
type input "2025 - 20 Policy [COMPANY]"
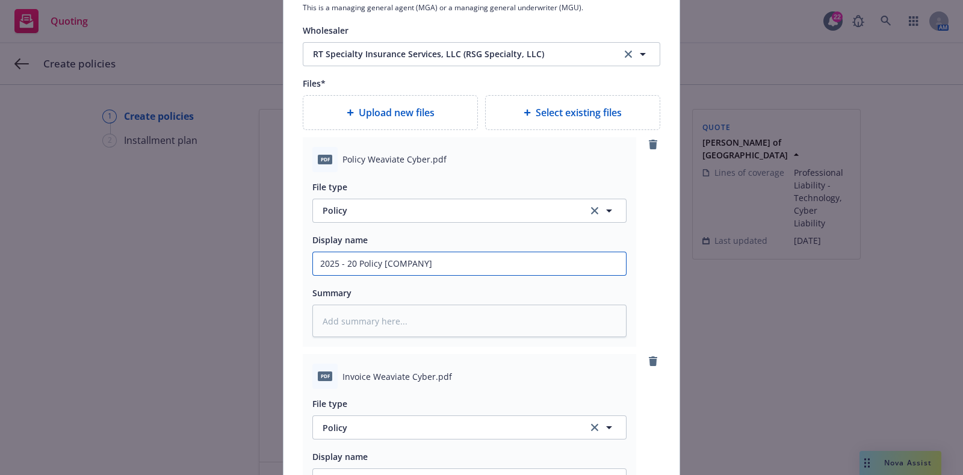
type textarea "x"
type input "2025 - 202 Policy [COMPANY]"
type textarea "x"
type input "[DATE] - [DATE] Policy [COMPANY]"
type textarea "x"
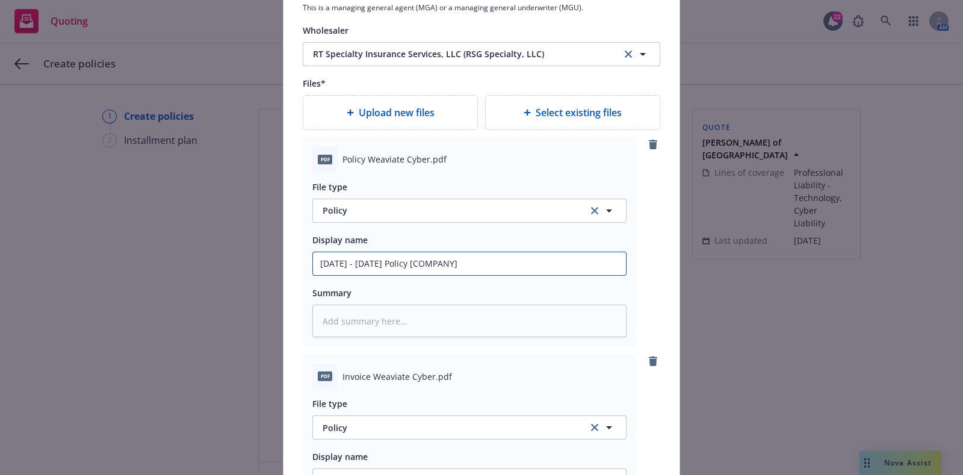
type input "[DATE] - [DATE] Policy [COMPANY]"
type textarea "x"
type input "[DATE] - [DATE] E Policy [COMPANY]"
type textarea "x"
type input "[DATE] - [DATE] E^ Policy [COMPANY]"
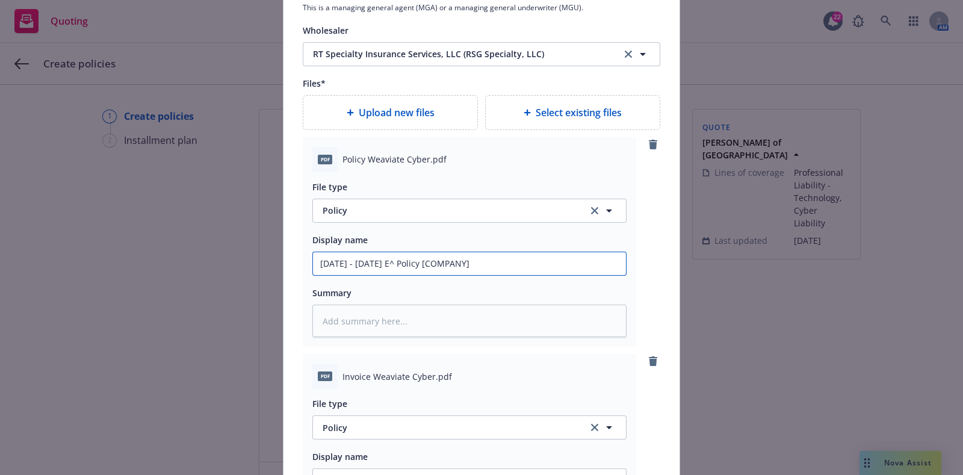
type textarea "x"
type input "[DATE] - [DATE] E Policy [COMPANY]"
type textarea "x"
type input "[DATE] - [DATE] E& Policy [COMPANY]"
type textarea "x"
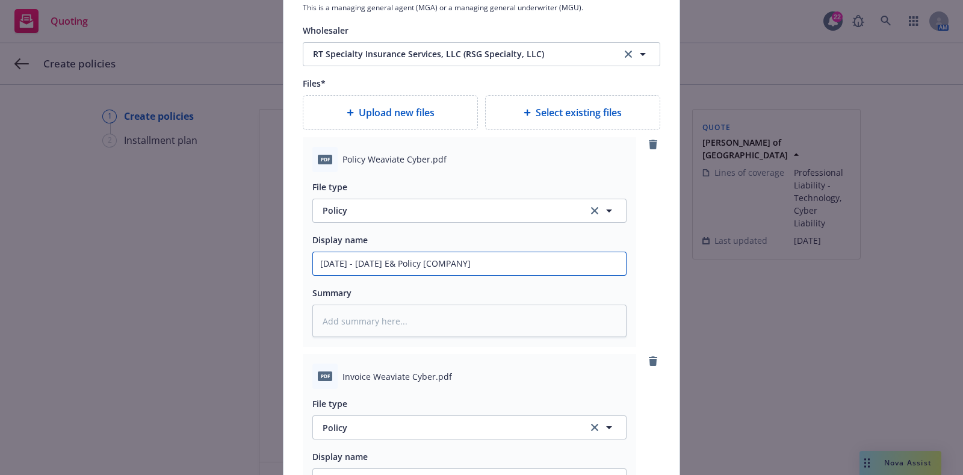
type input "[DATE] - [DATE] E&O Policy [COMPANY]"
type textarea "x"
type input "[DATE] - [DATE] E&O Policy [COMPANY]"
type textarea "x"
type input "[DATE] - [DATE] E&O wi Policy [COMPANY]"
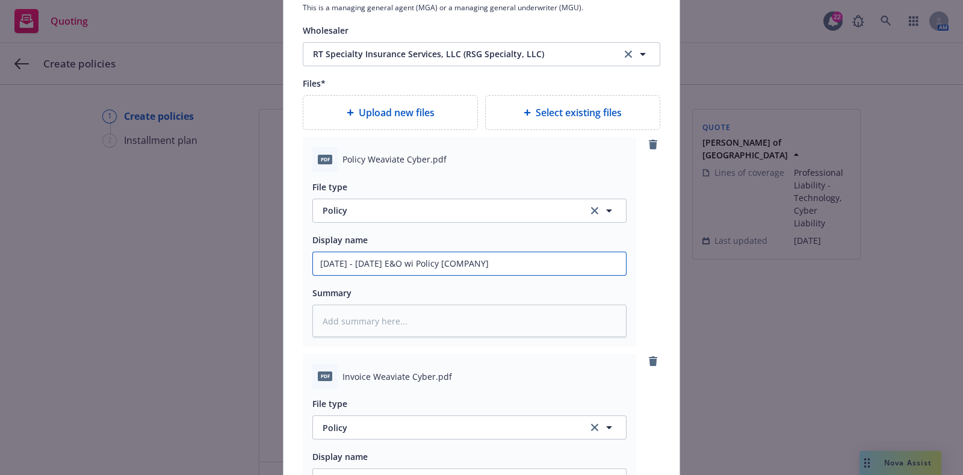
type textarea "x"
type input "[DATE] - [DATE] E&O wit Policy [COMPANY]"
type textarea "x"
type input "[DATE] - [DATE] E&O with Policy [COMPANY]"
type textarea "x"
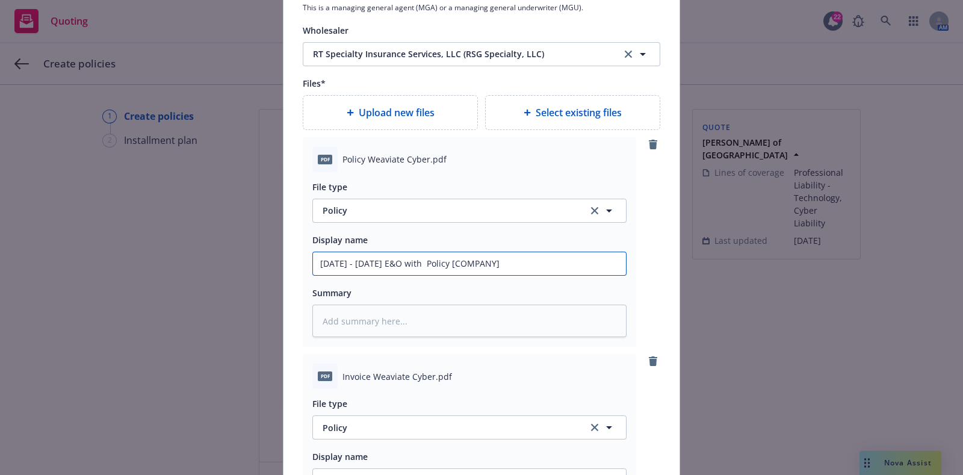
type input "[DATE] - [DATE] E&O with C Policy [COMPANY]"
type textarea "x"
type input "[DATE] - [DATE] E&O with Cy Policy [COMPANY]"
type textarea "x"
type input "[DATE] - [DATE] E&O with Cyb Policy [COMPANY]"
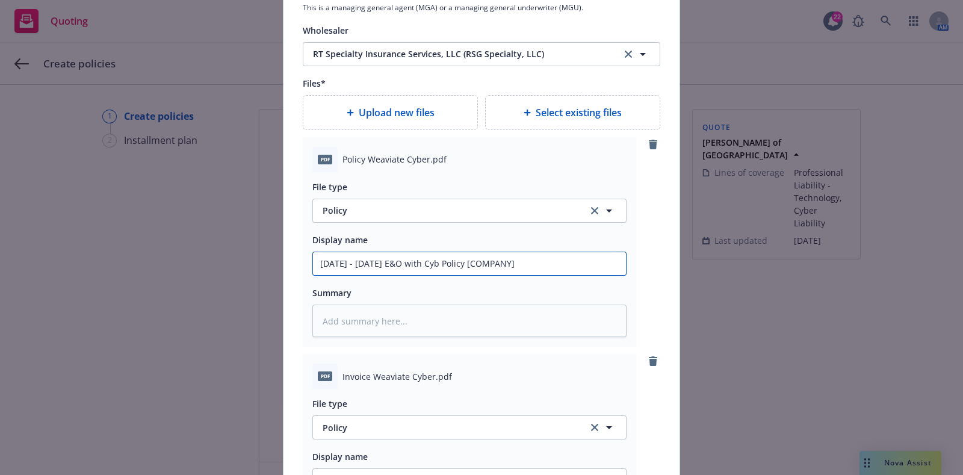
type textarea "x"
type input "[DATE] - [DATE] E&O with Cybe Policy [COMPANY]"
type textarea "x"
type input "[DATE] - [DATE] E&O with Cyber Policy [COMPANY]"
drag, startPoint x: 548, startPoint y: 257, endPoint x: 449, endPoint y: 273, distance: 99.9
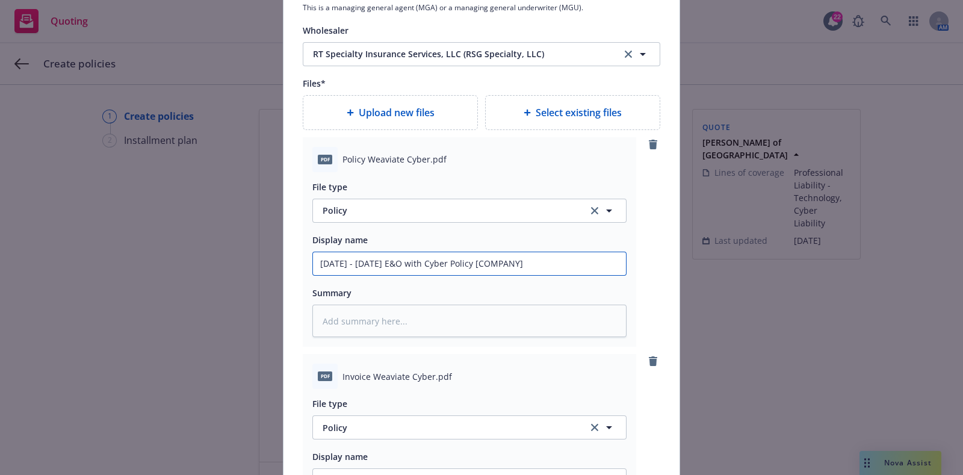
click at [449, 273] on input "[DATE] - [DATE] E&O with Cyber Policy [COMPANY]" at bounding box center [469, 263] width 313 height 23
type textarea "x"
type input "[DATE] - [DATE] E&O with Cyber Policy"
type textarea "x"
type input "[DATE] - [DATE] E&O with Cyber Policy"
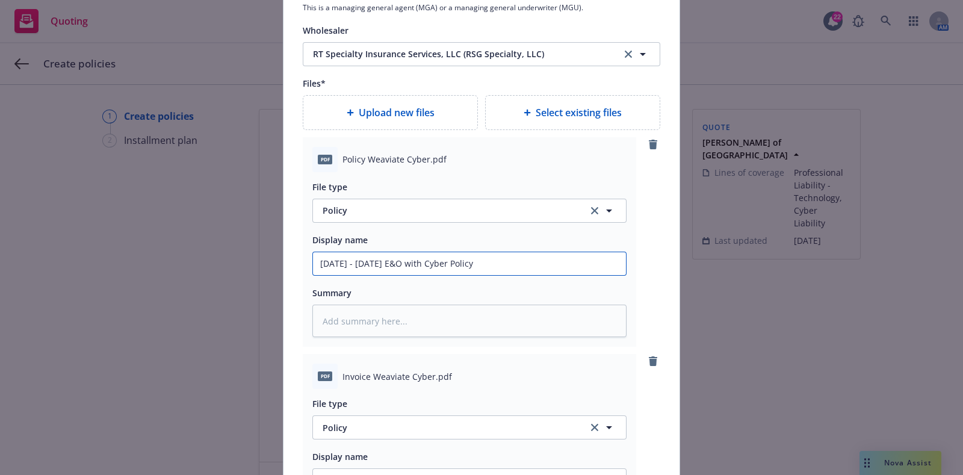
type textarea "x"
type input "[DATE] - [DATE] E&O with Cyber Policy C"
type textarea "x"
type input "[DATE] - [DATE] E&O with Cyber Policy CF"
type textarea "x"
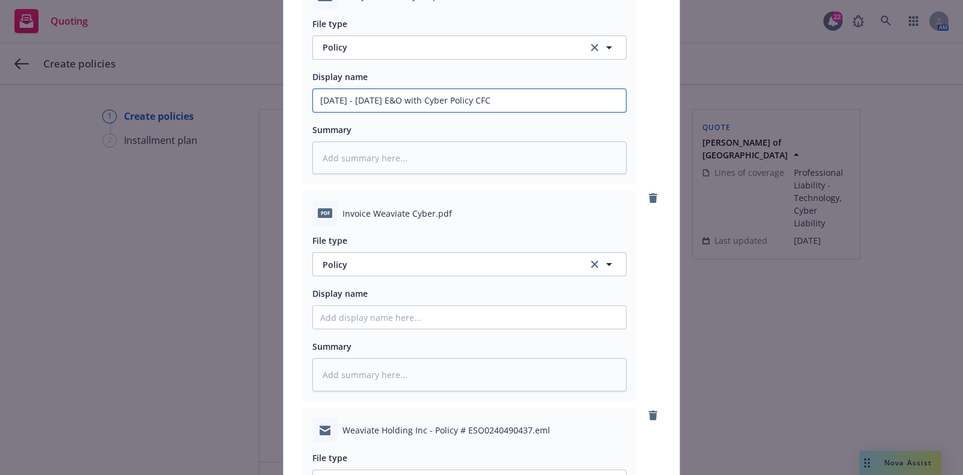
scroll to position [1617, 0]
type input "[DATE] - [DATE] E&O with Cyber Policy CFC"
click at [550, 263] on span "Policy" at bounding box center [447, 263] width 251 height 13
type input "invoice"
click at [544, 323] on div "Invoice - Third Party" at bounding box center [469, 328] width 298 height 17
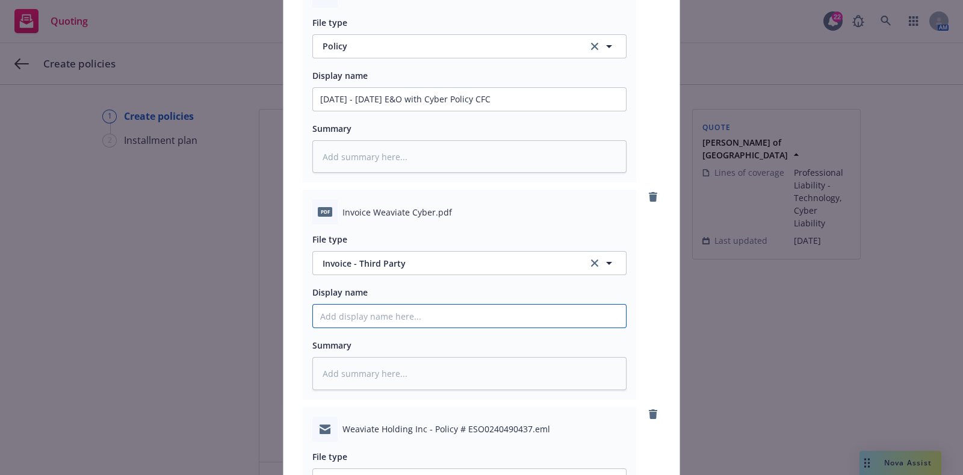
click at [379, 304] on input "Policy display name" at bounding box center [469, 315] width 313 height 23
paste input "[TERM] [POLICY TYPE] Invoice [COMPANY]"
type textarea "x"
type input "[TERM] [POLICY TYPE] Invoice [COMPANY]"
drag, startPoint x: 400, startPoint y: 313, endPoint x: 205, endPoint y: 347, distance: 198.3
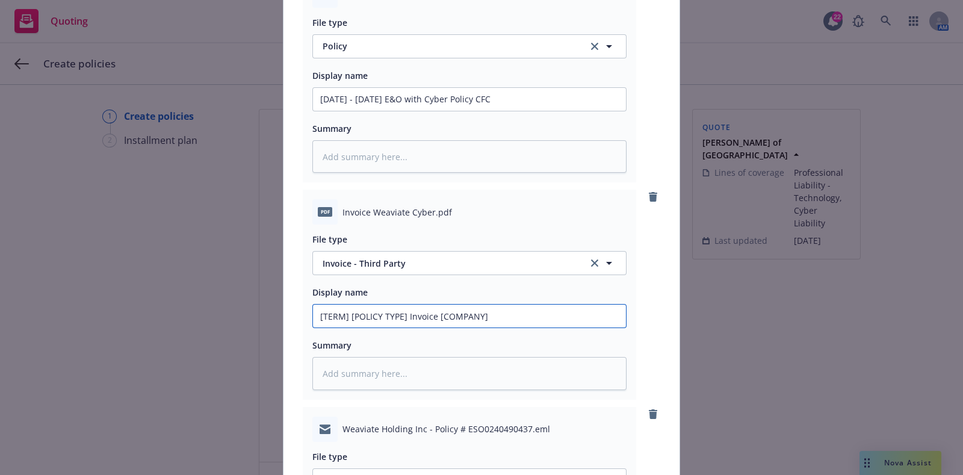
click at [205, 347] on div "Add policy details Policy number* ESO0240490437 Policy number not available at …" at bounding box center [481, 237] width 963 height 475
type textarea "x"
type input "20 Invoice [COMPANY]"
type textarea "x"
type input "202 Invoice [COMPANY]"
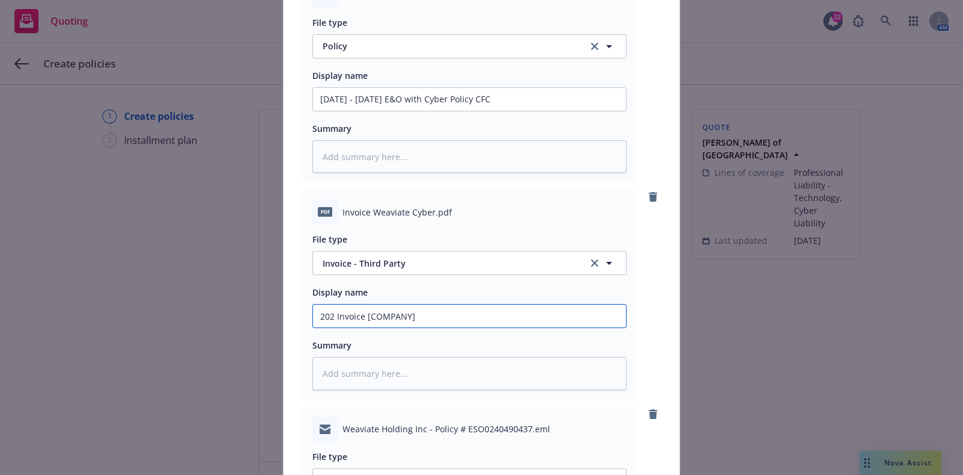
type textarea "x"
type input "2025 Invoice [COMPANY]"
type textarea "x"
type input "2025 Invoice [COMPANY]"
type textarea "x"
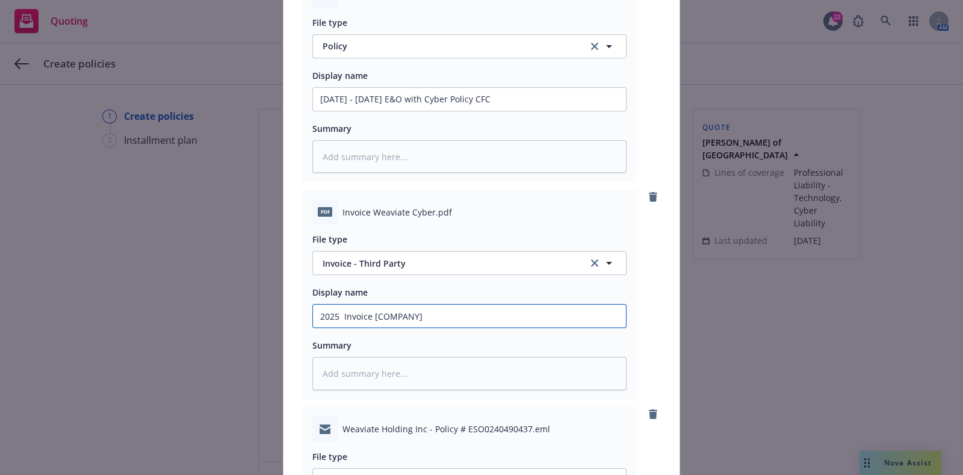
type input "2025 - Invoice [COMPANY]"
type textarea "x"
type input "2025 - Invoice [COMPANY]"
type textarea "x"
type input "2025 - 2 Invoice [COMPANY]"
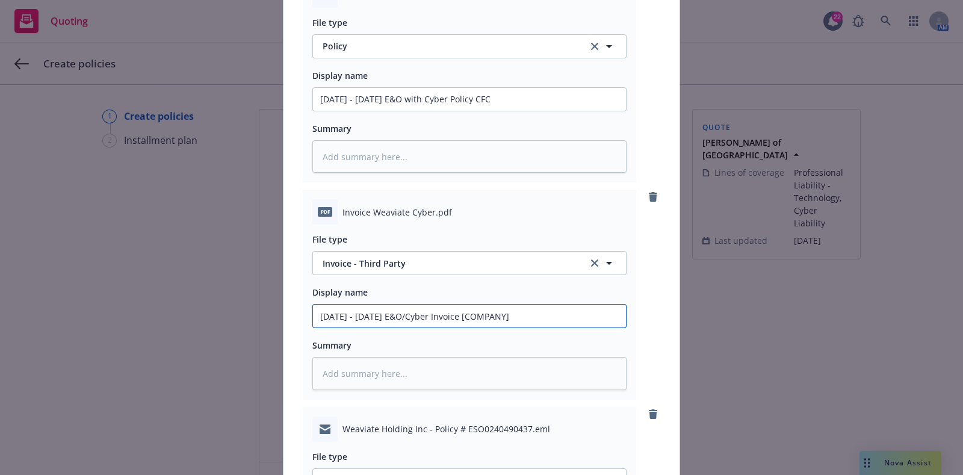
drag, startPoint x: 489, startPoint y: 310, endPoint x: 440, endPoint y: 308, distance: 49.4
click at [440, 308] on input "[DATE] - [DATE] E&O/Cyber Invoice [COMPANY]" at bounding box center [469, 315] width 313 height 23
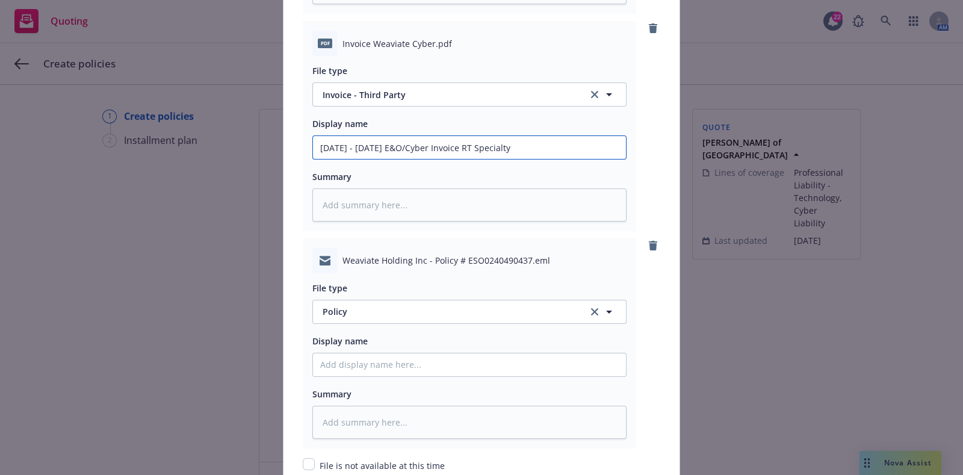
scroll to position [1793, 0]
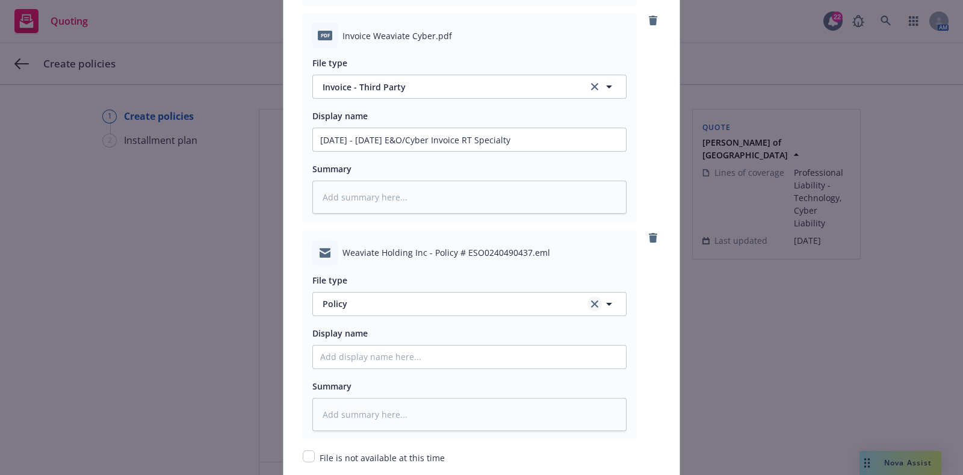
click at [587, 301] on link "clear selection" at bounding box center [594, 304] width 14 height 14
click at [566, 301] on button "Select an option" at bounding box center [469, 304] width 314 height 24
click at [532, 348] on div "Email" at bounding box center [469, 337] width 313 height 32
click at [492, 365] on input "Policy display name" at bounding box center [469, 356] width 313 height 23
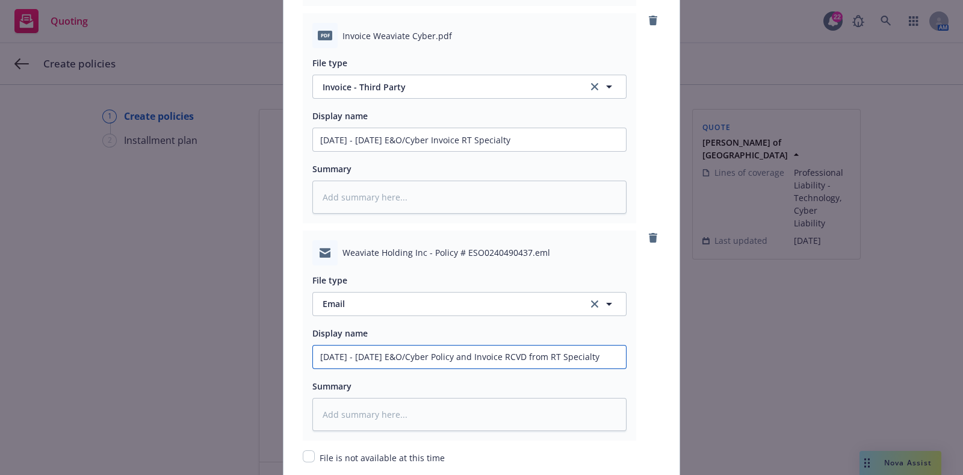
scroll to position [2012, 0]
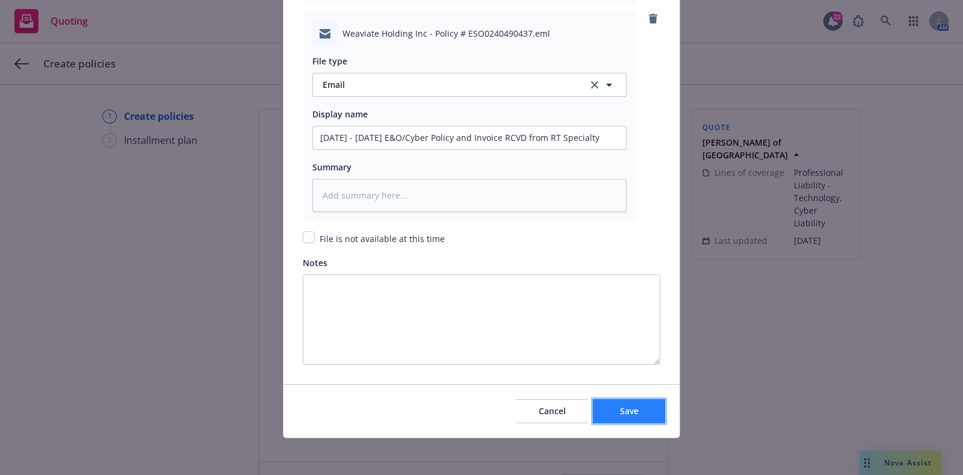
click at [620, 410] on span "Save" at bounding box center [629, 410] width 19 height 11
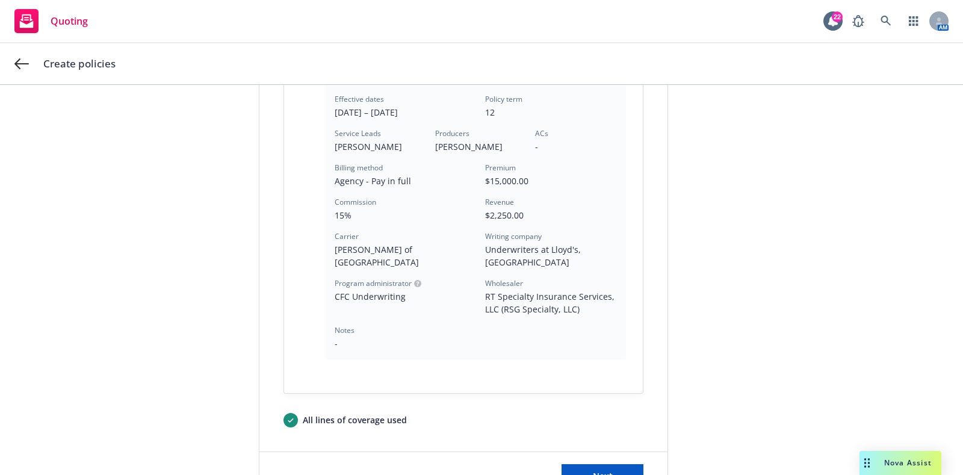
scroll to position [396, 0]
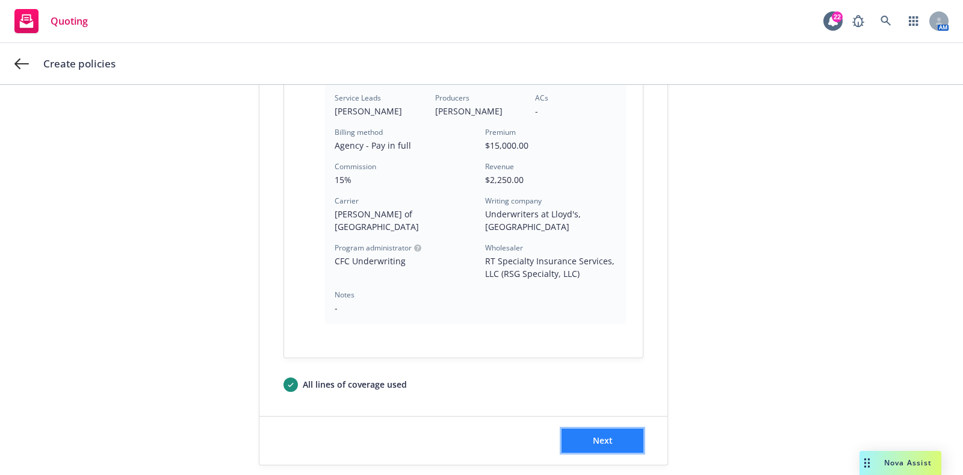
click at [600, 434] on span "Next" at bounding box center [603, 439] width 20 height 11
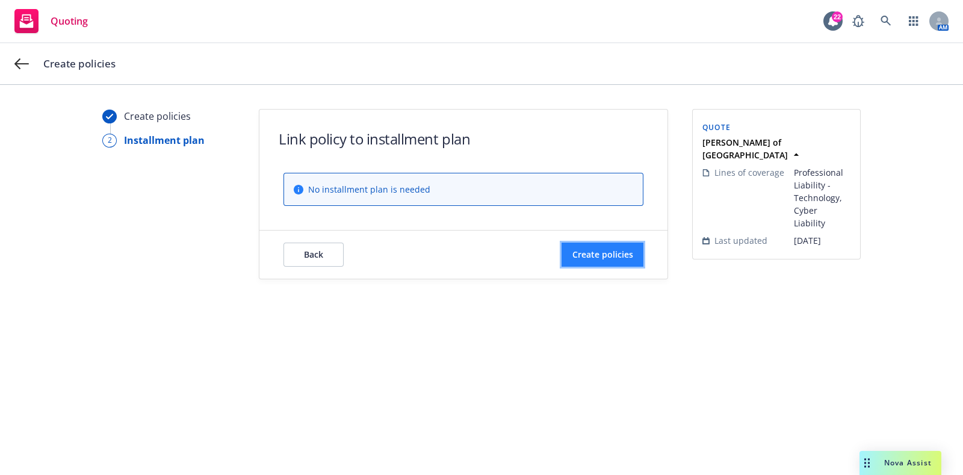
click at [603, 262] on button "Create policies" at bounding box center [602, 254] width 82 height 24
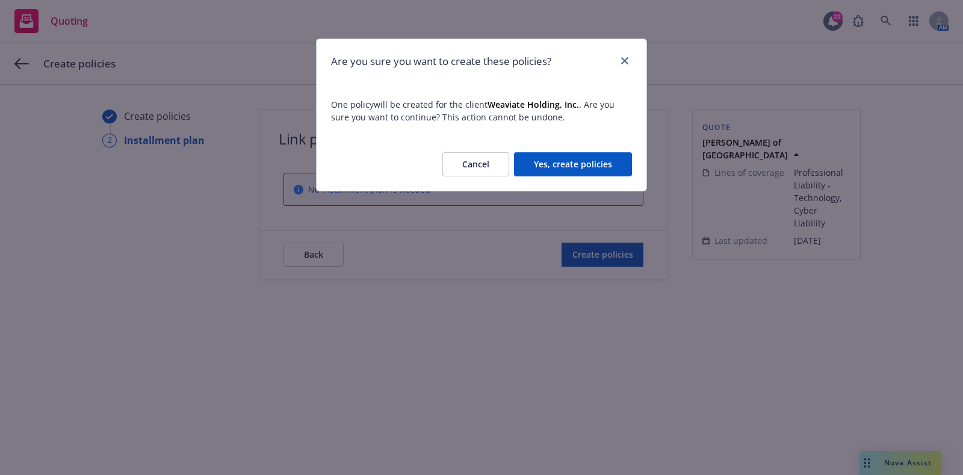
click at [580, 168] on button "Yes, create policies" at bounding box center [573, 164] width 118 height 24
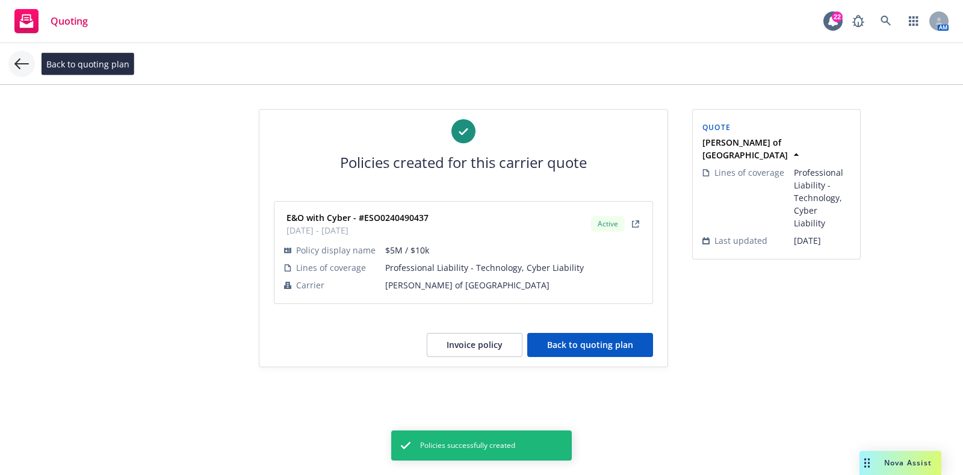
click at [21, 65] on icon at bounding box center [21, 64] width 14 height 14
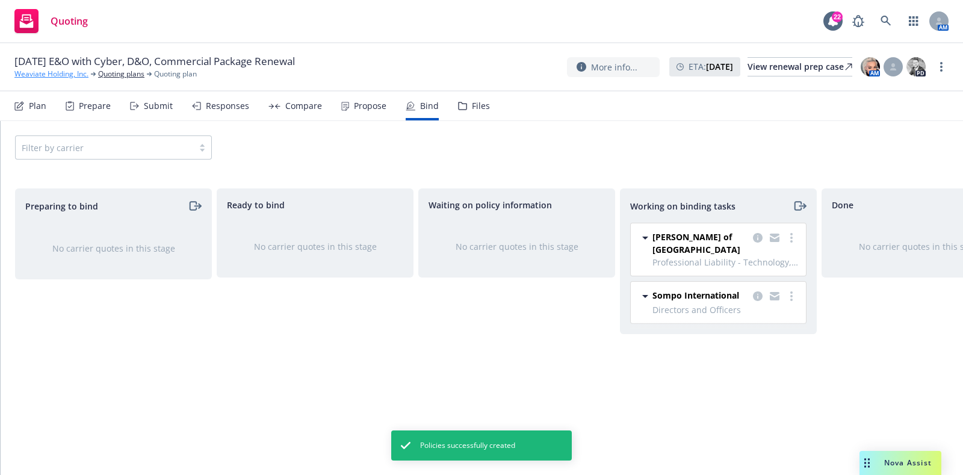
click at [58, 76] on link "Weaviate Holding, Inc." at bounding box center [51, 74] width 74 height 11
